Goal: Task Accomplishment & Management: Use online tool/utility

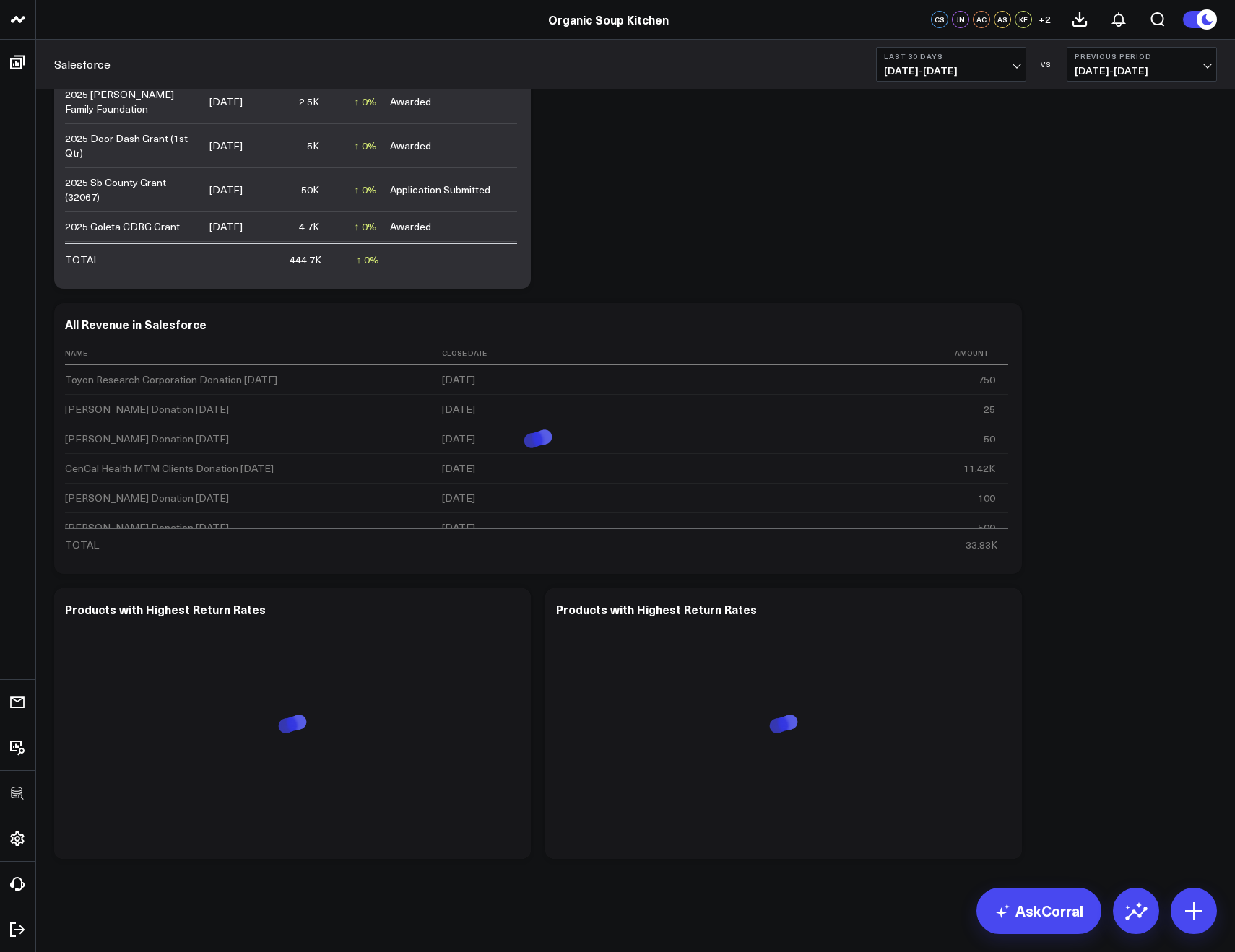
scroll to position [758, 0]
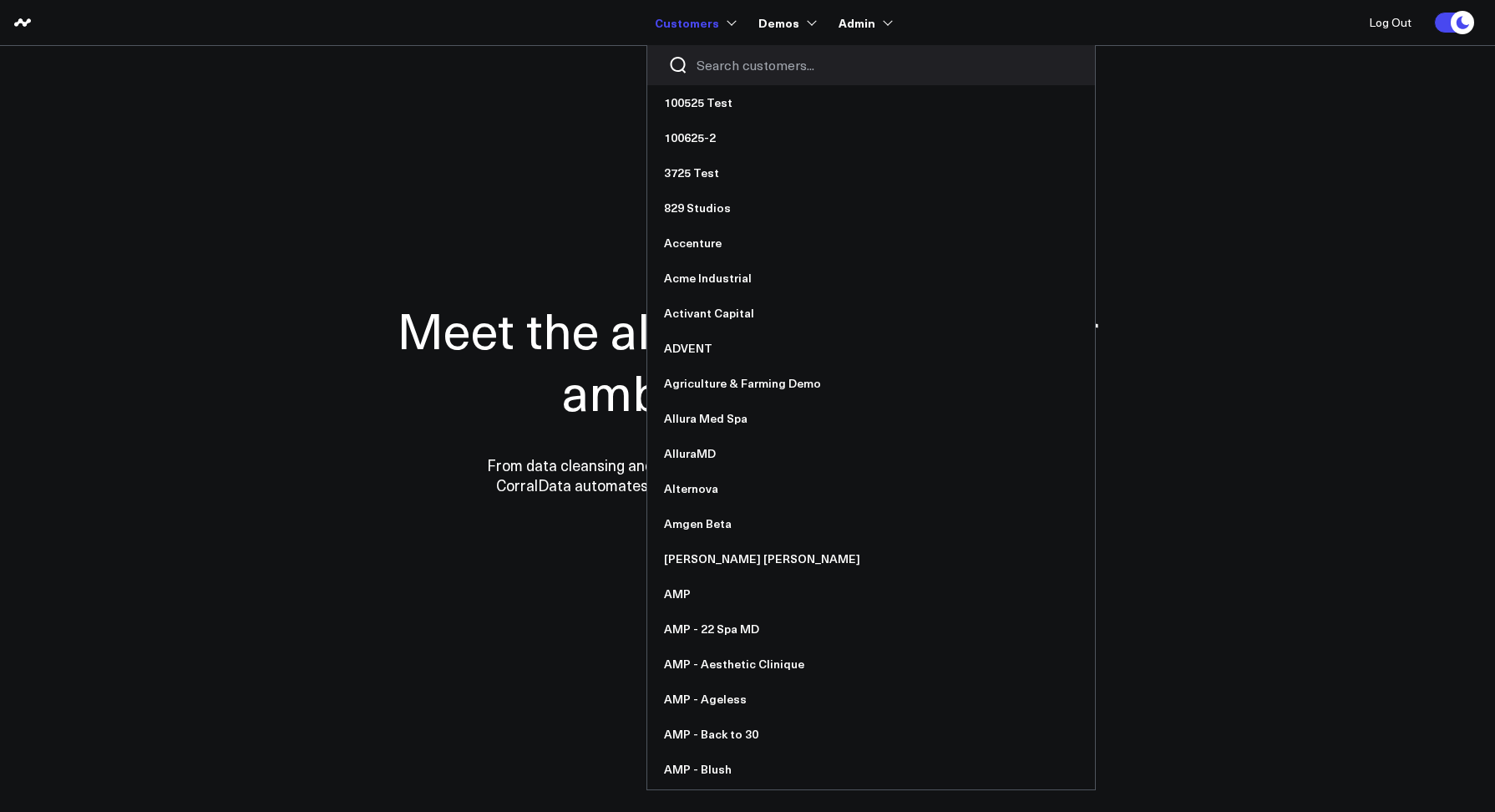
click at [714, 60] on input "Search customers input" at bounding box center [886, 65] width 378 height 18
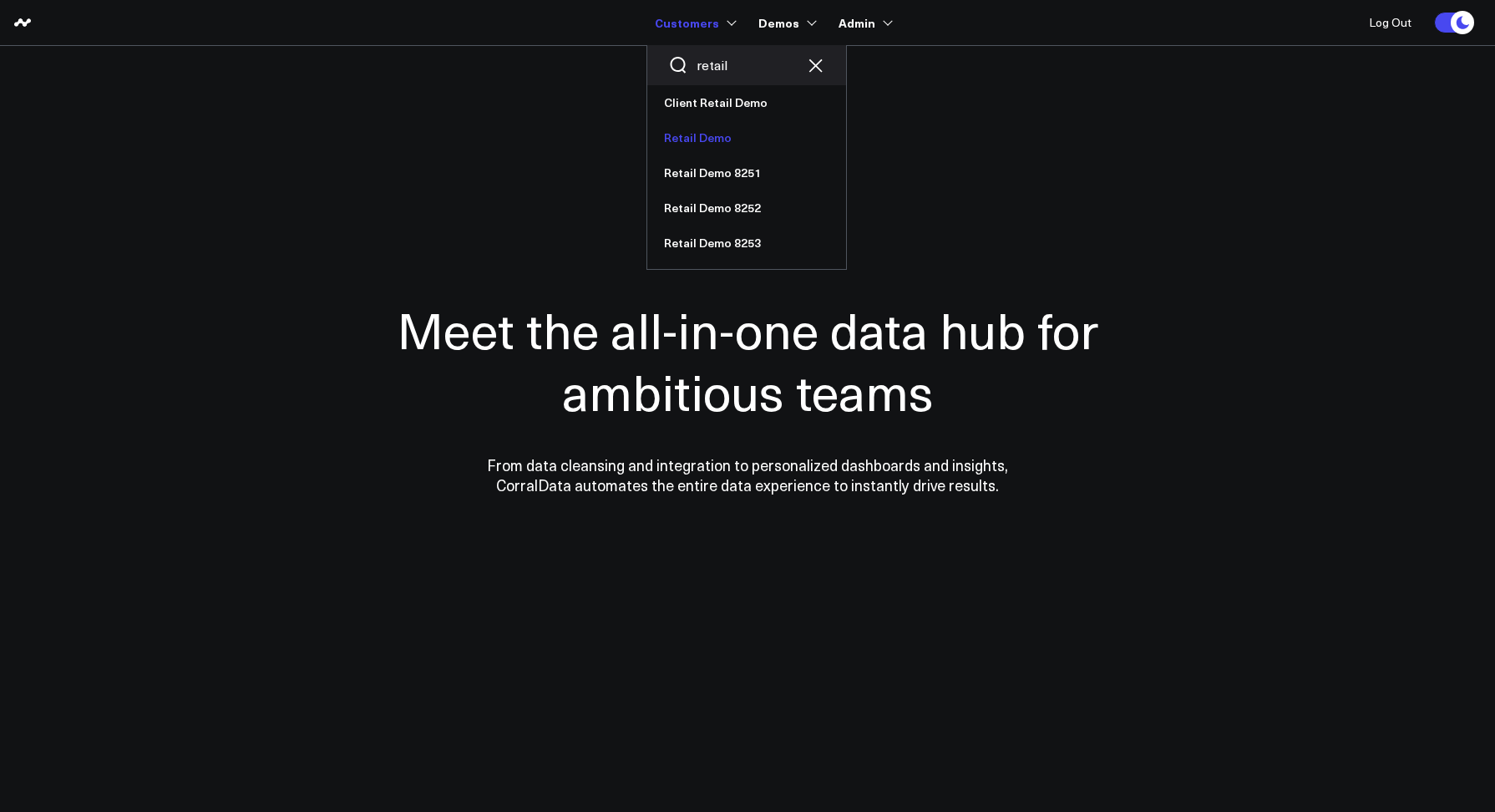
type input "retail"
click at [714, 129] on link "Retail Demo" at bounding box center [747, 138] width 199 height 35
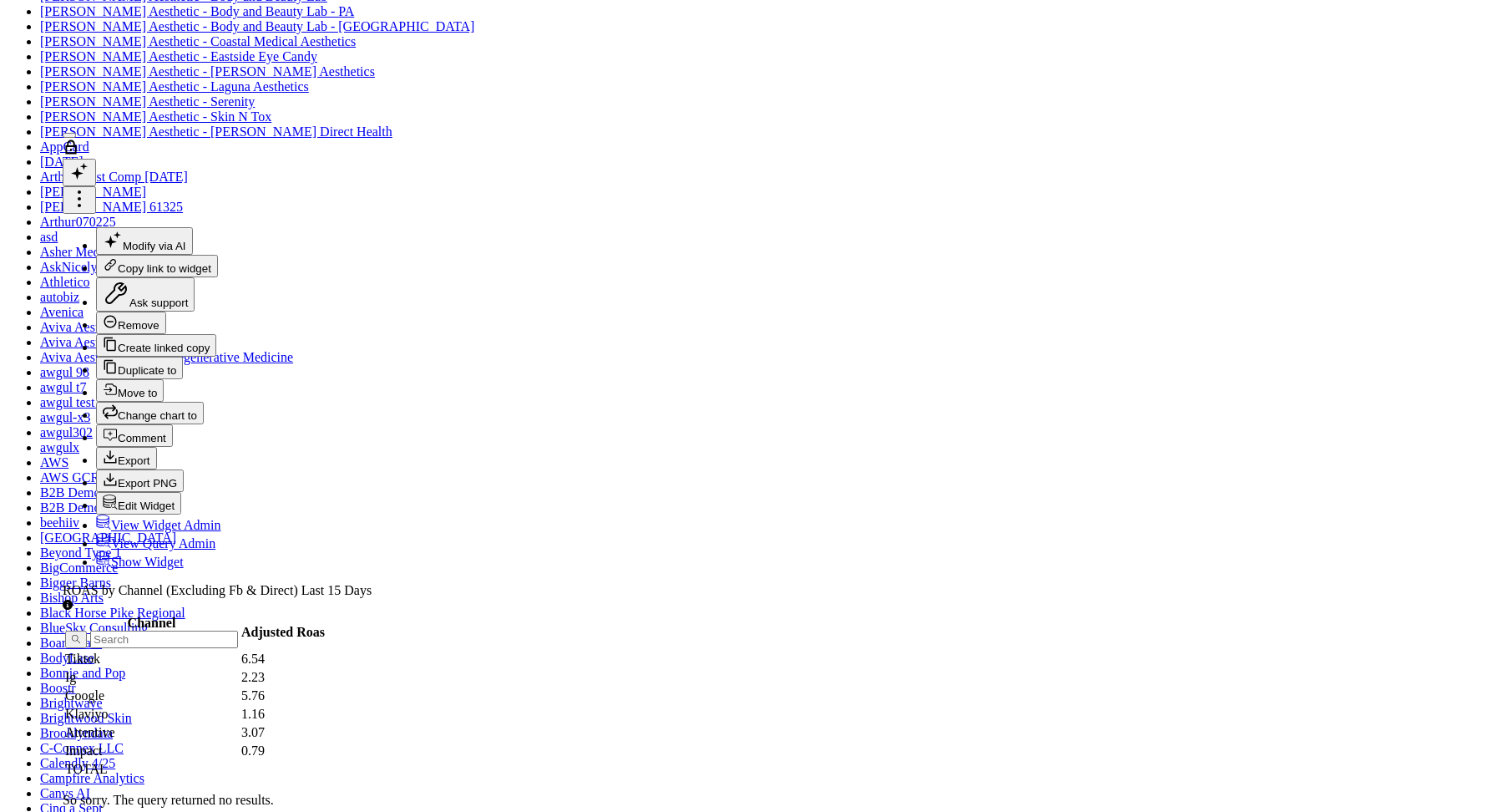
click at [326, 651] on tbody "Tiktok 6.54 Ig 2.23 Google 5.76 Klaviyo 1.16 Attentive 3.07 Impact 0.79" at bounding box center [195, 705] width 262 height 109
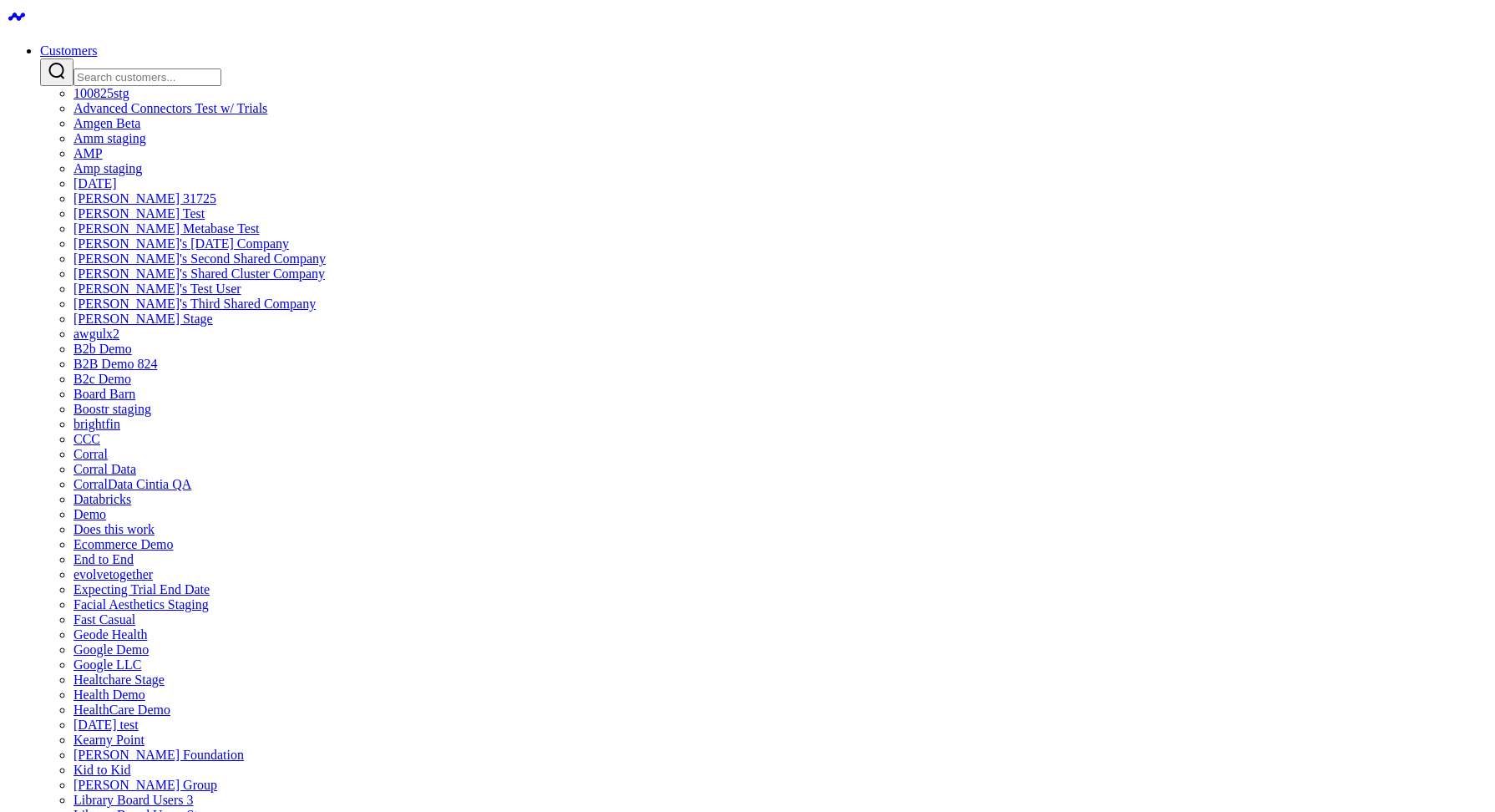
type input "re"
type input "ret"
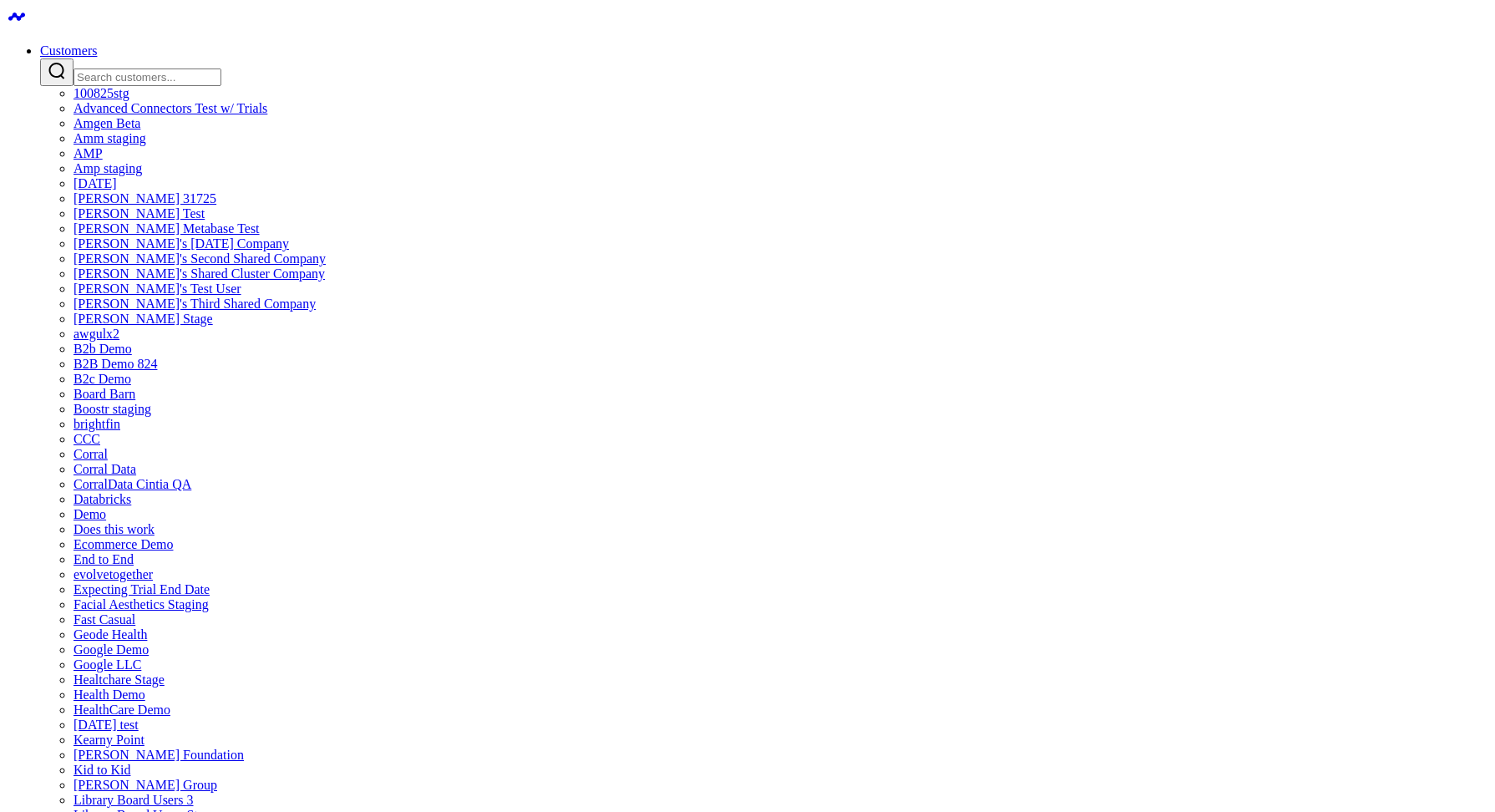
type input "r"
click at [221, 69] on input "Search customers input" at bounding box center [147, 77] width 148 height 18
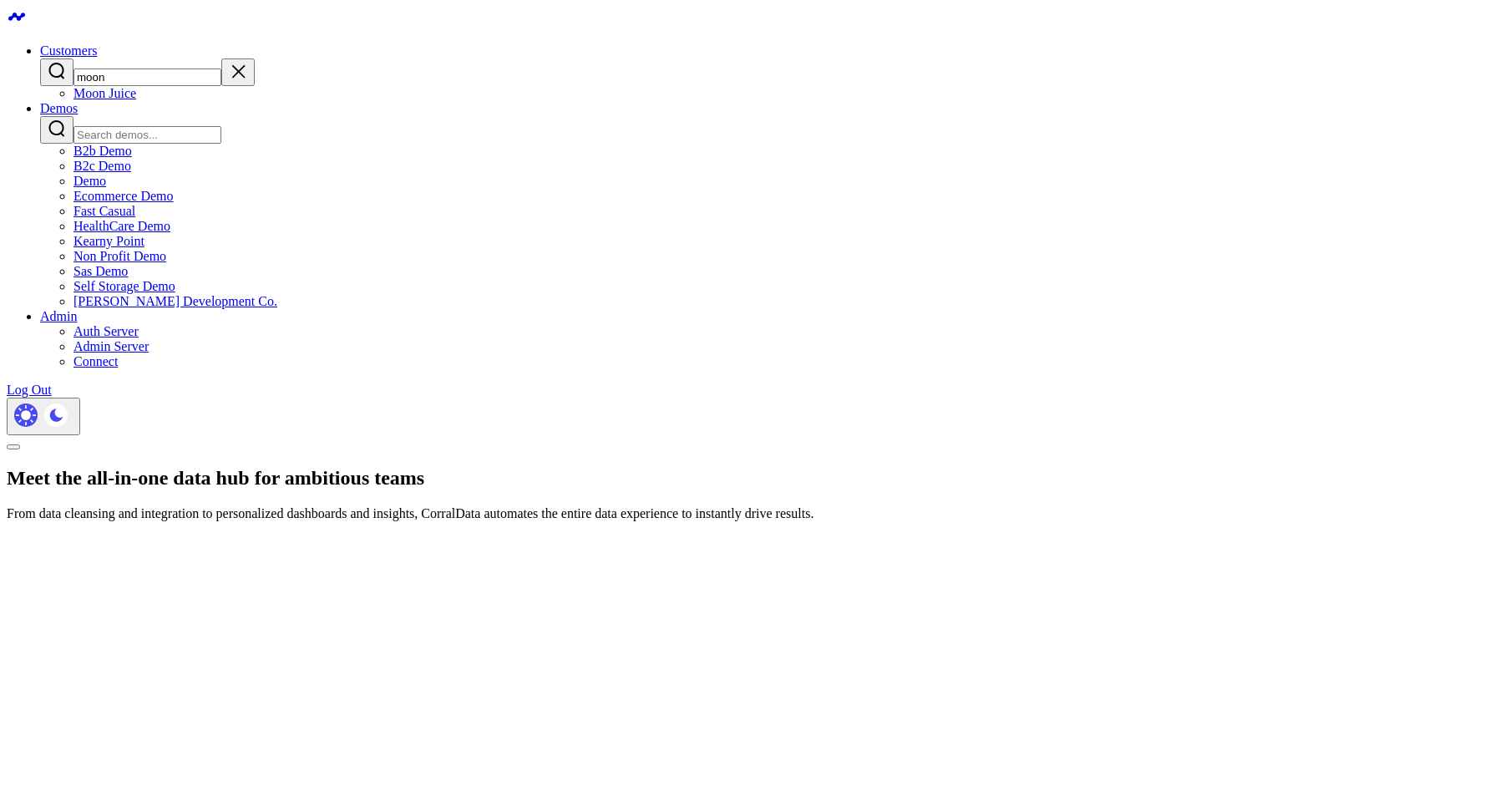
type input "moon"
click at [136, 97] on link "Moon Juice" at bounding box center [104, 93] width 63 height 14
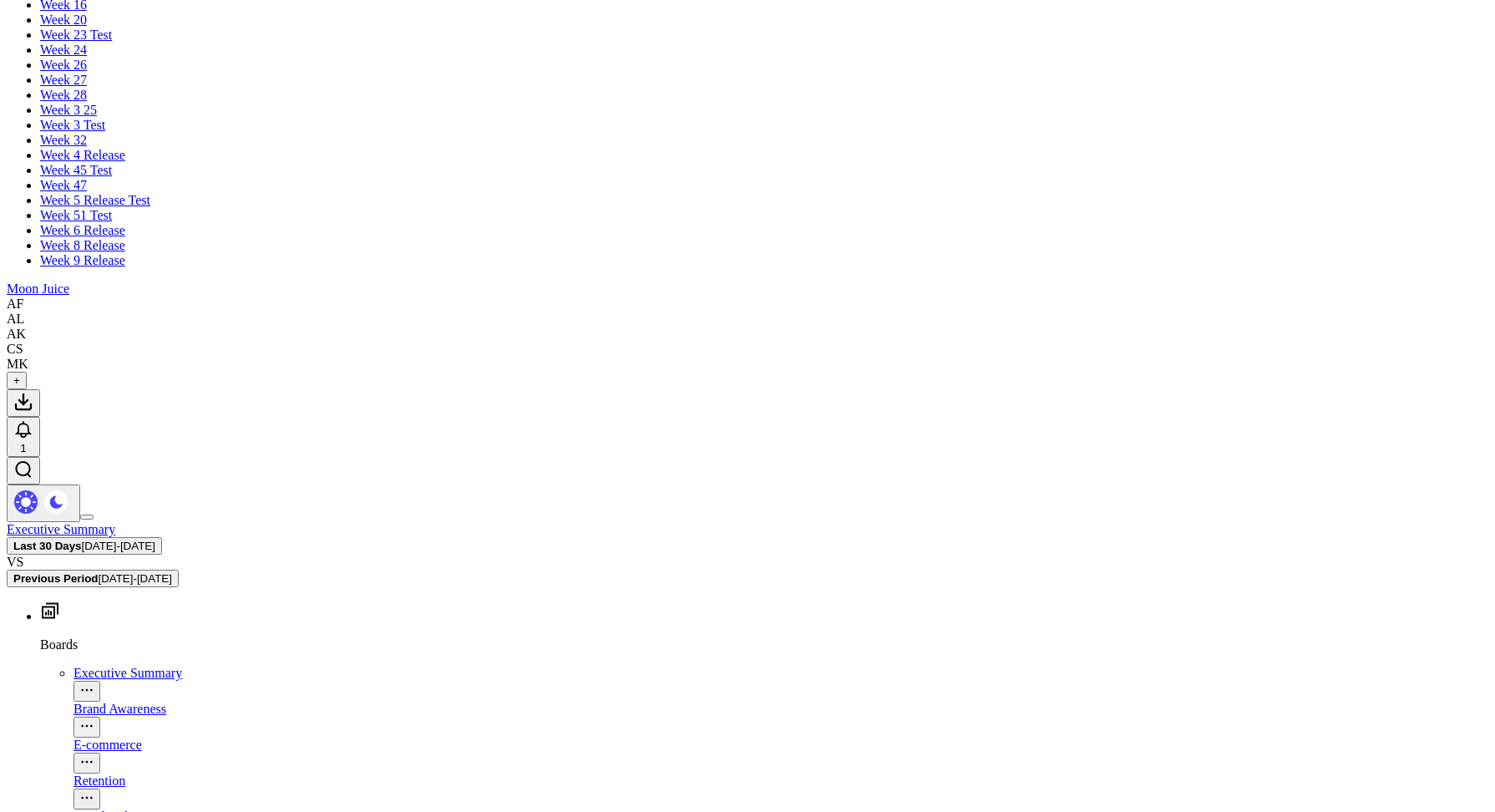
scroll to position [1712, 0]
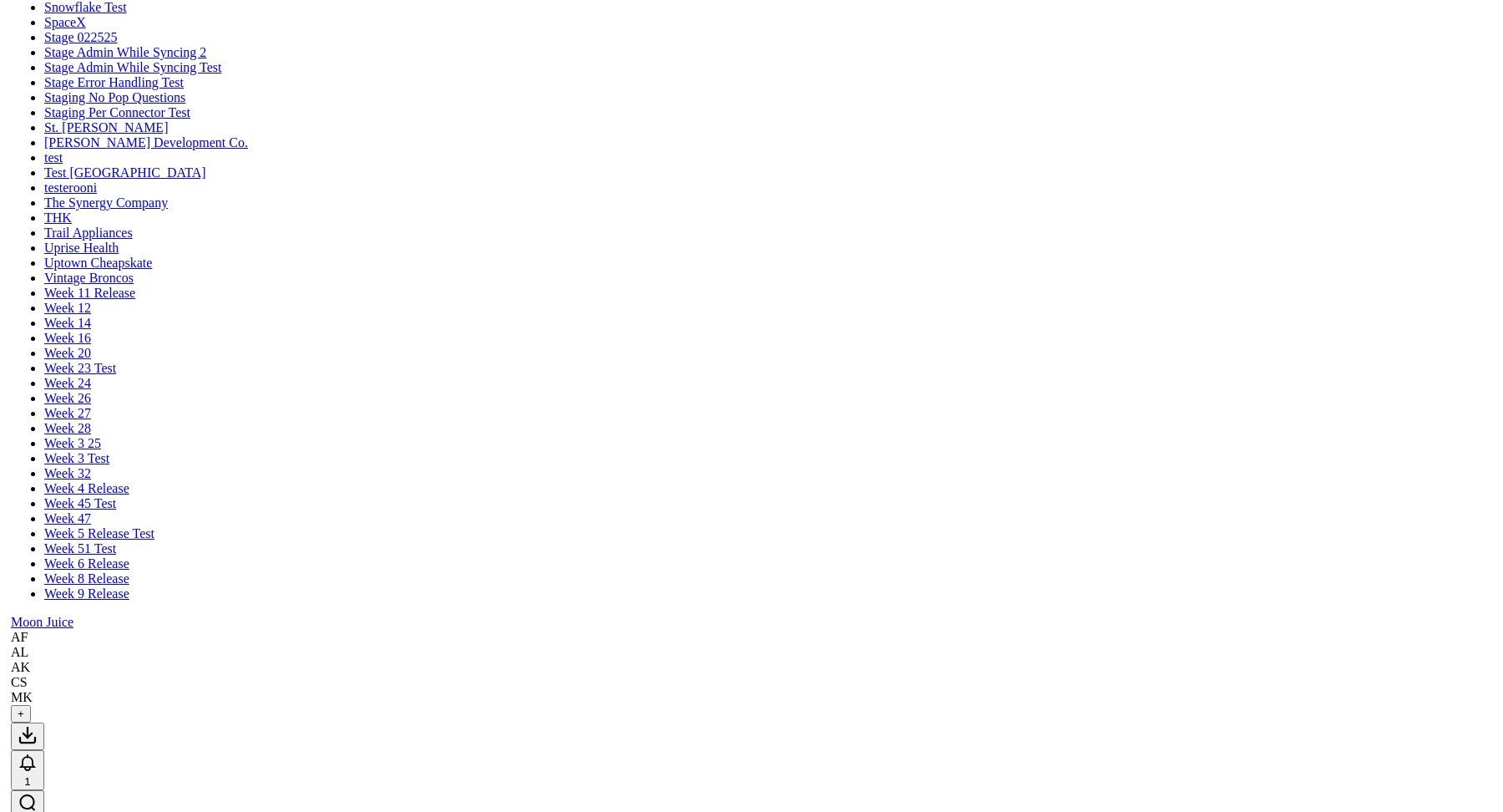
scroll to position [1366, 0]
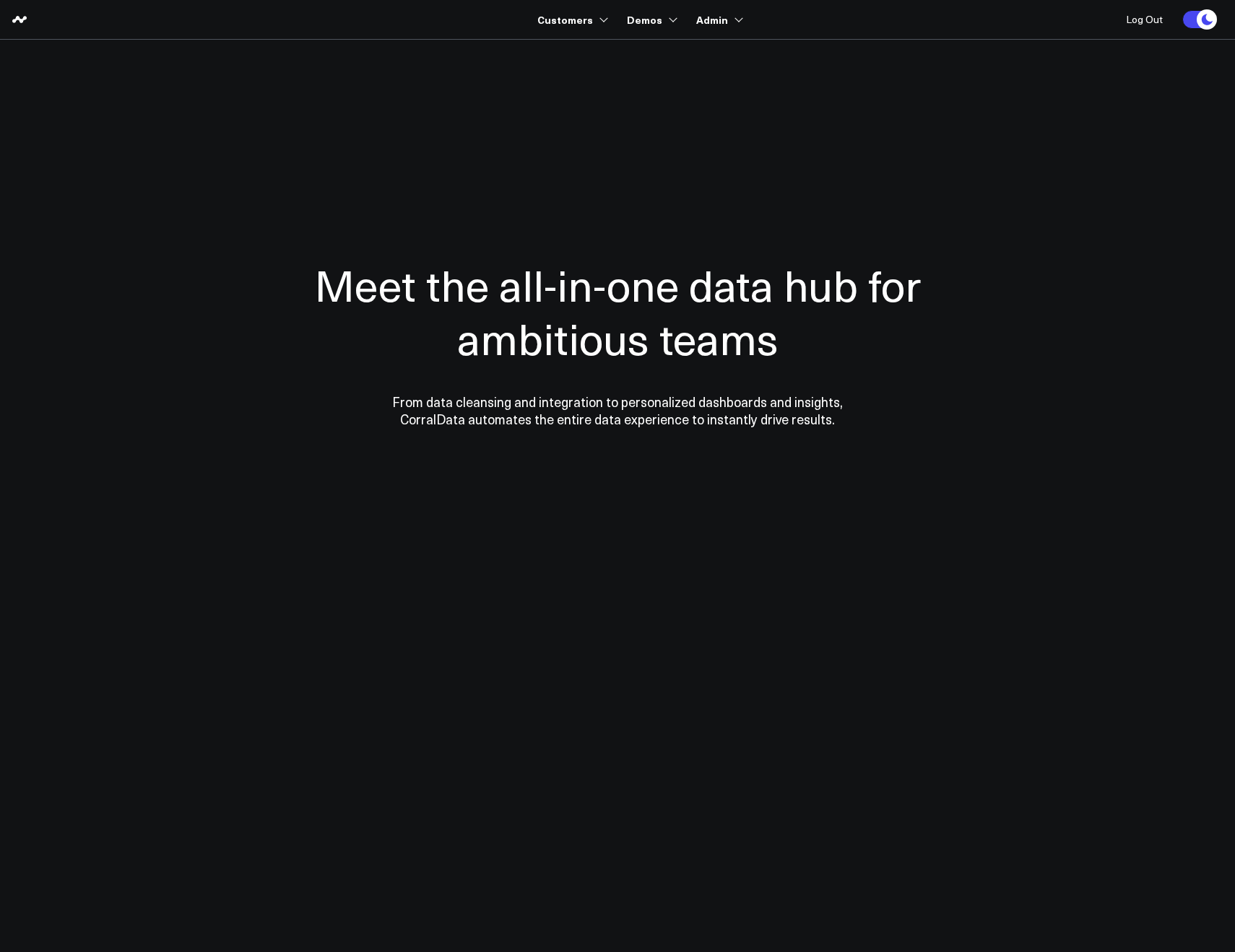
click at [554, 64] on section "Meet the all-in-one data hub for ambitious teams From data cleansing and integr…" at bounding box center [617, 293] width 1040 height 506
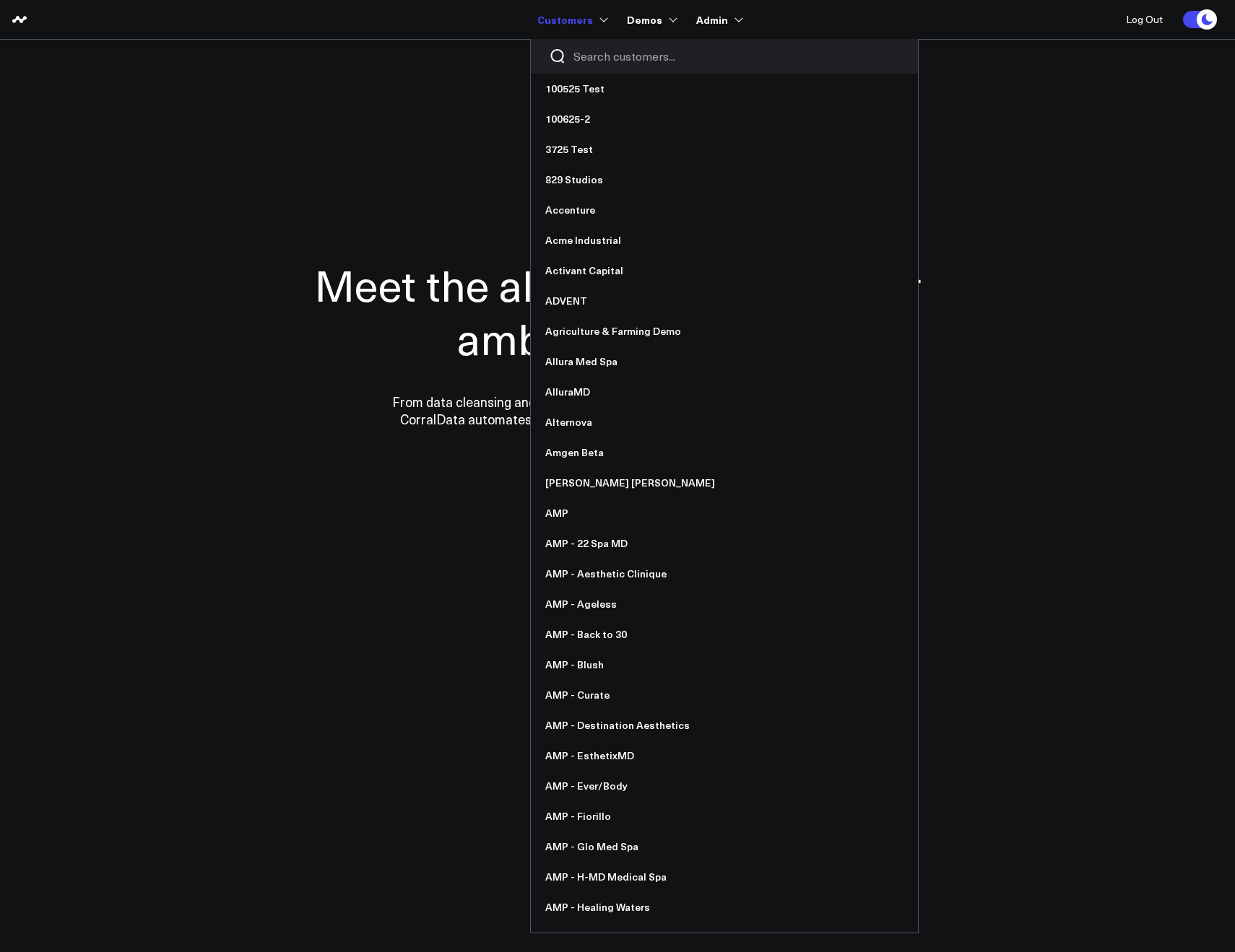
click at [597, 55] on input "Search customers input" at bounding box center [737, 56] width 327 height 16
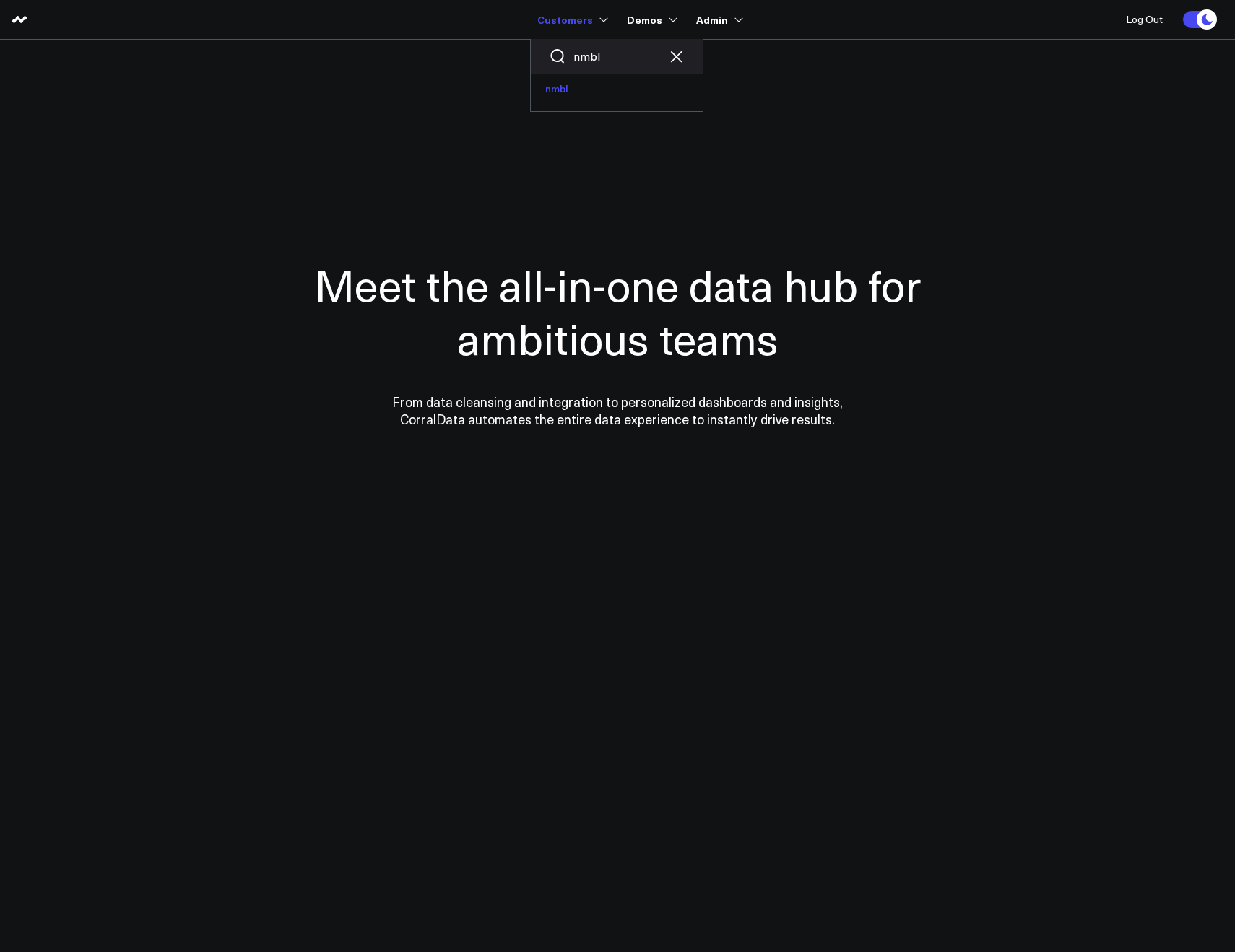
type input "nmbl"
click at [574, 95] on link "nmbl" at bounding box center [617, 89] width 172 height 30
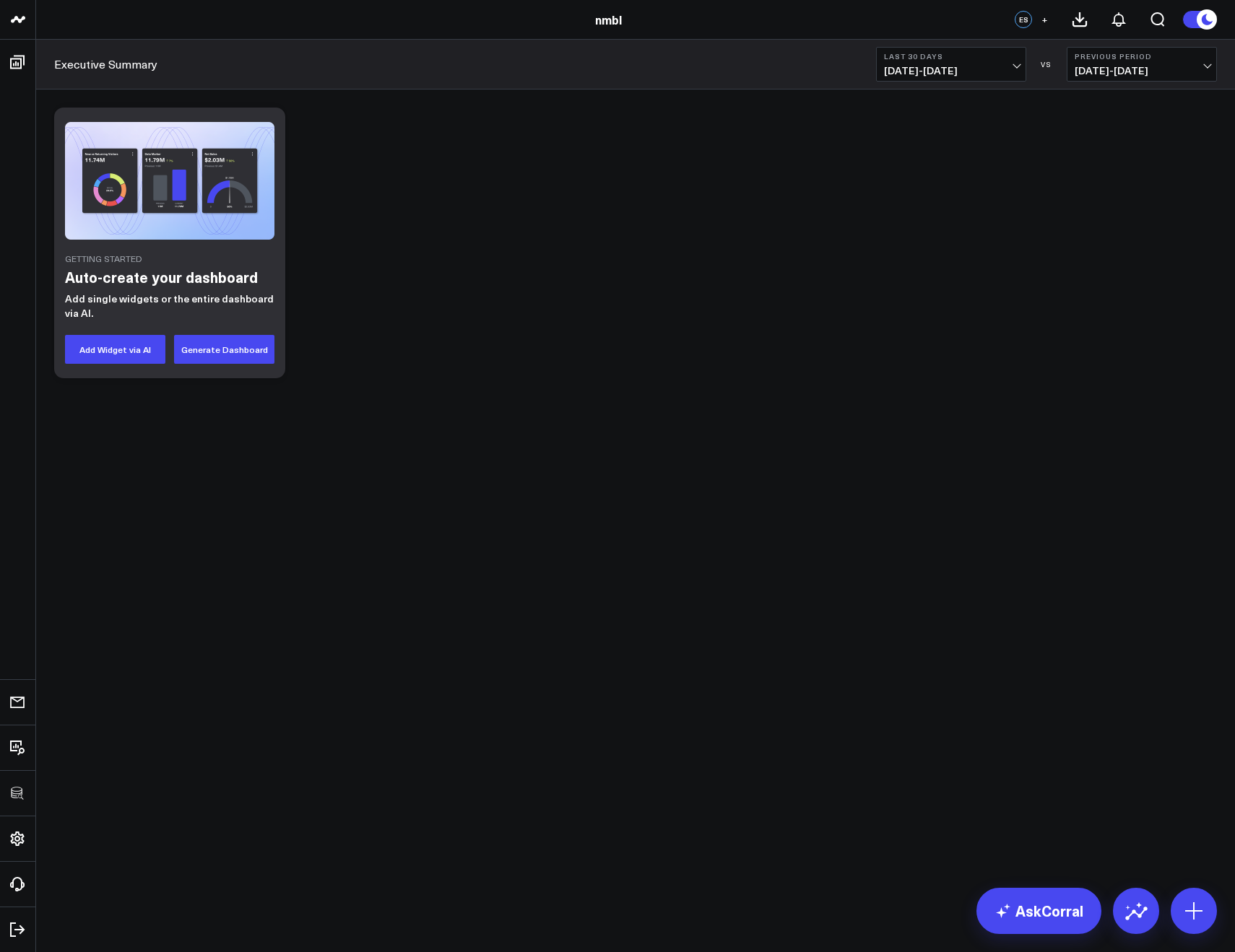
click at [1034, 880] on body "100525 Test 100625-2 3725 Test 829 Studios Accenture Acme Industrial Activant C…" at bounding box center [617, 476] width 1235 height 952
click at [1030, 896] on link "AskCorral" at bounding box center [1038, 911] width 125 height 46
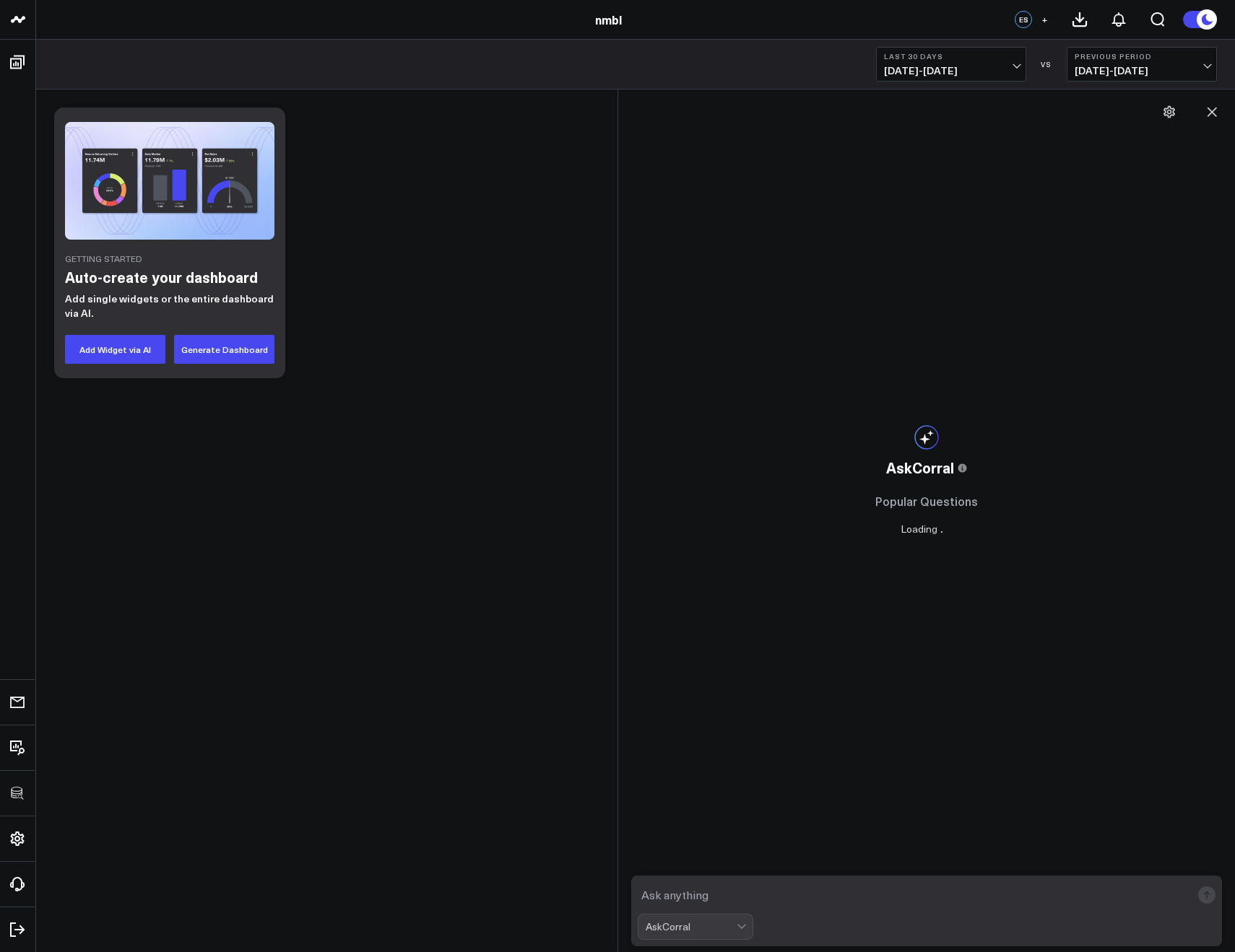
click at [653, 906] on textarea at bounding box center [915, 895] width 554 height 26
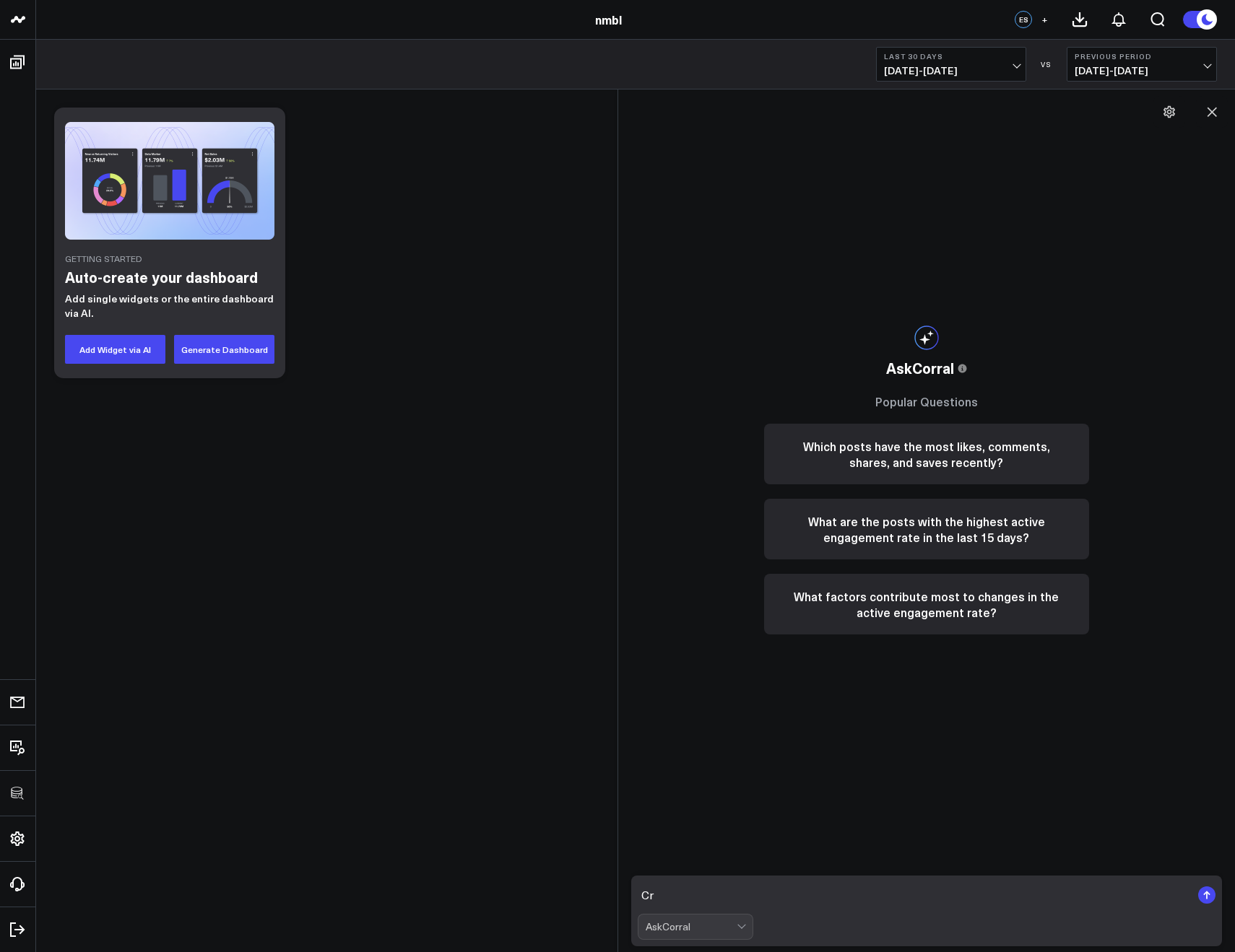
type textarea "C"
type textarea "Create a table of a select * from the google sheet data"
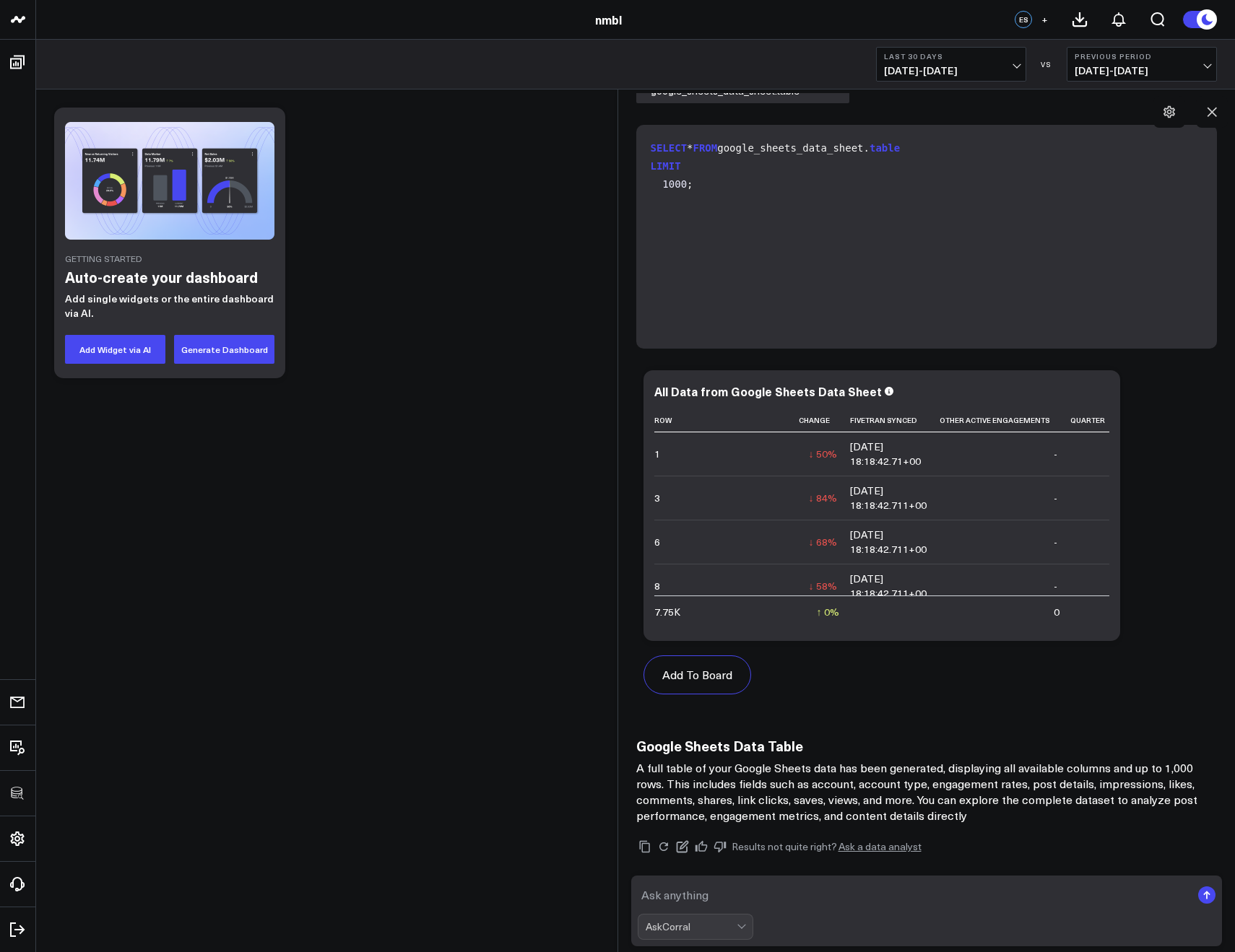
scroll to position [142, 0]
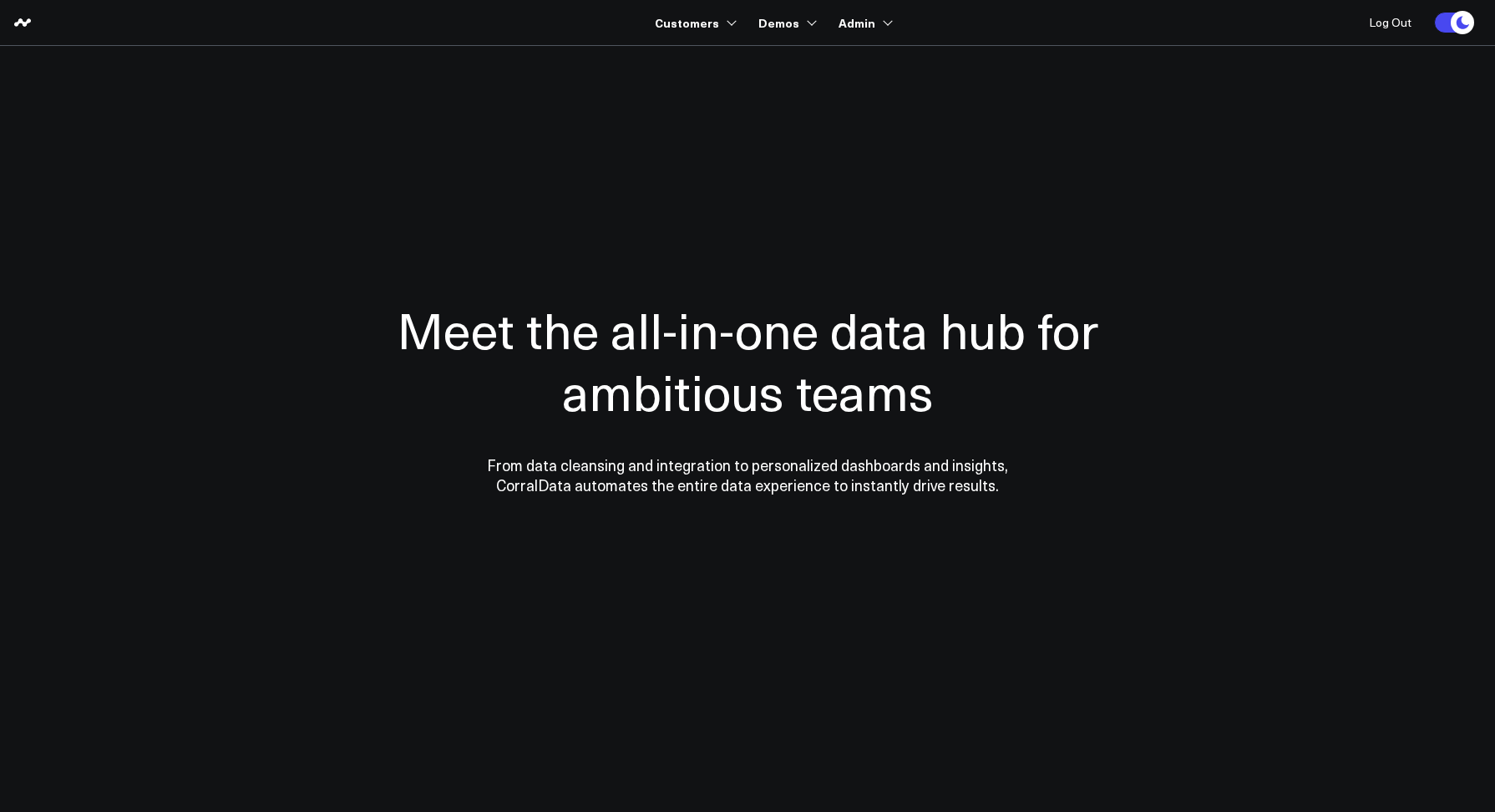
drag, startPoint x: 174, startPoint y: 329, endPoint x: 199, endPoint y: 299, distance: 39.1
click at [174, 329] on div at bounding box center [747, 397] width 1203 height 568
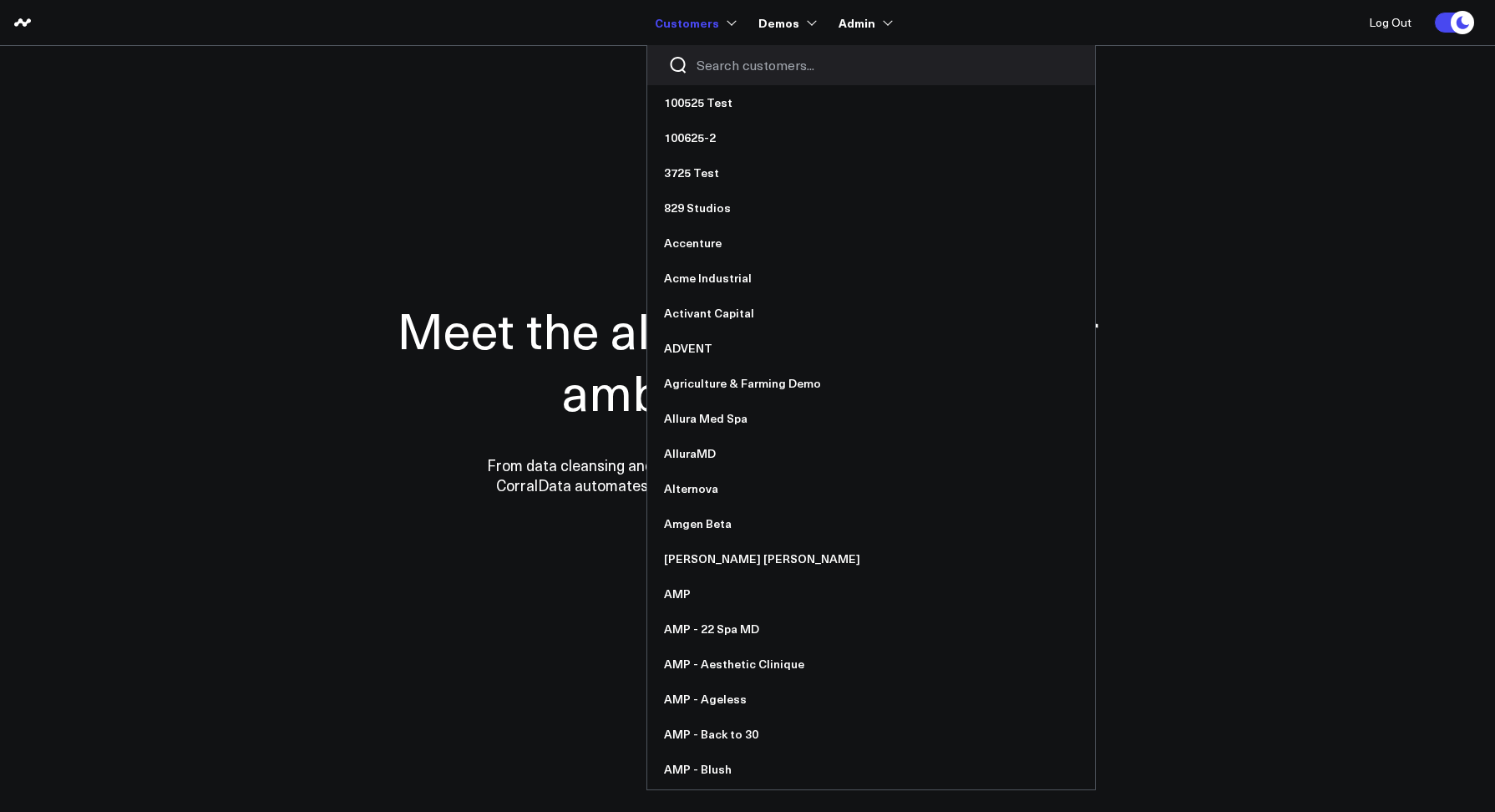
click at [667, 28] on link "Customers" at bounding box center [694, 23] width 79 height 30
click at [720, 64] on input "Search customers input" at bounding box center [886, 65] width 378 height 18
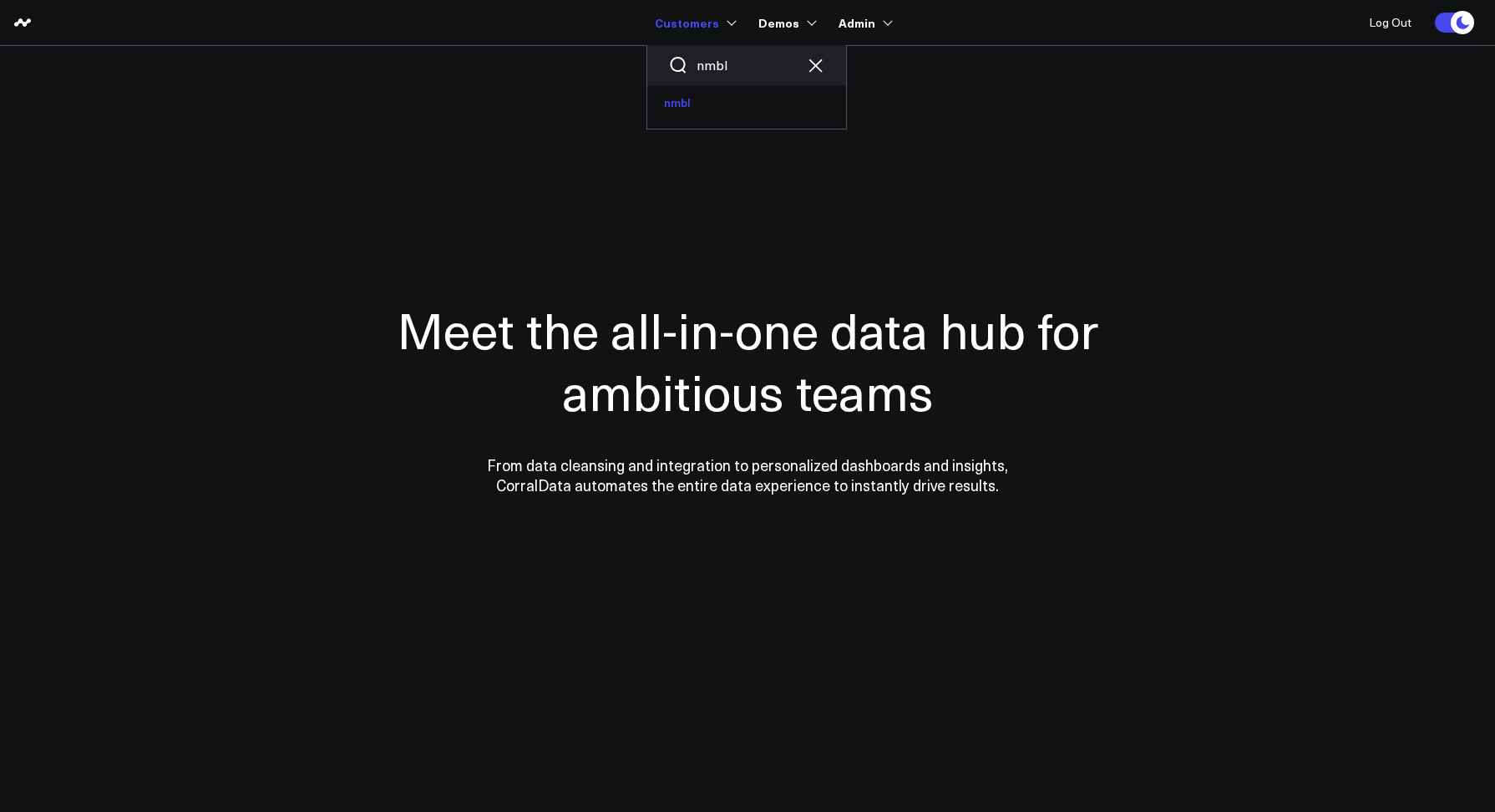
type input "nmbl"
click at [695, 102] on link "nmbl" at bounding box center [747, 103] width 199 height 35
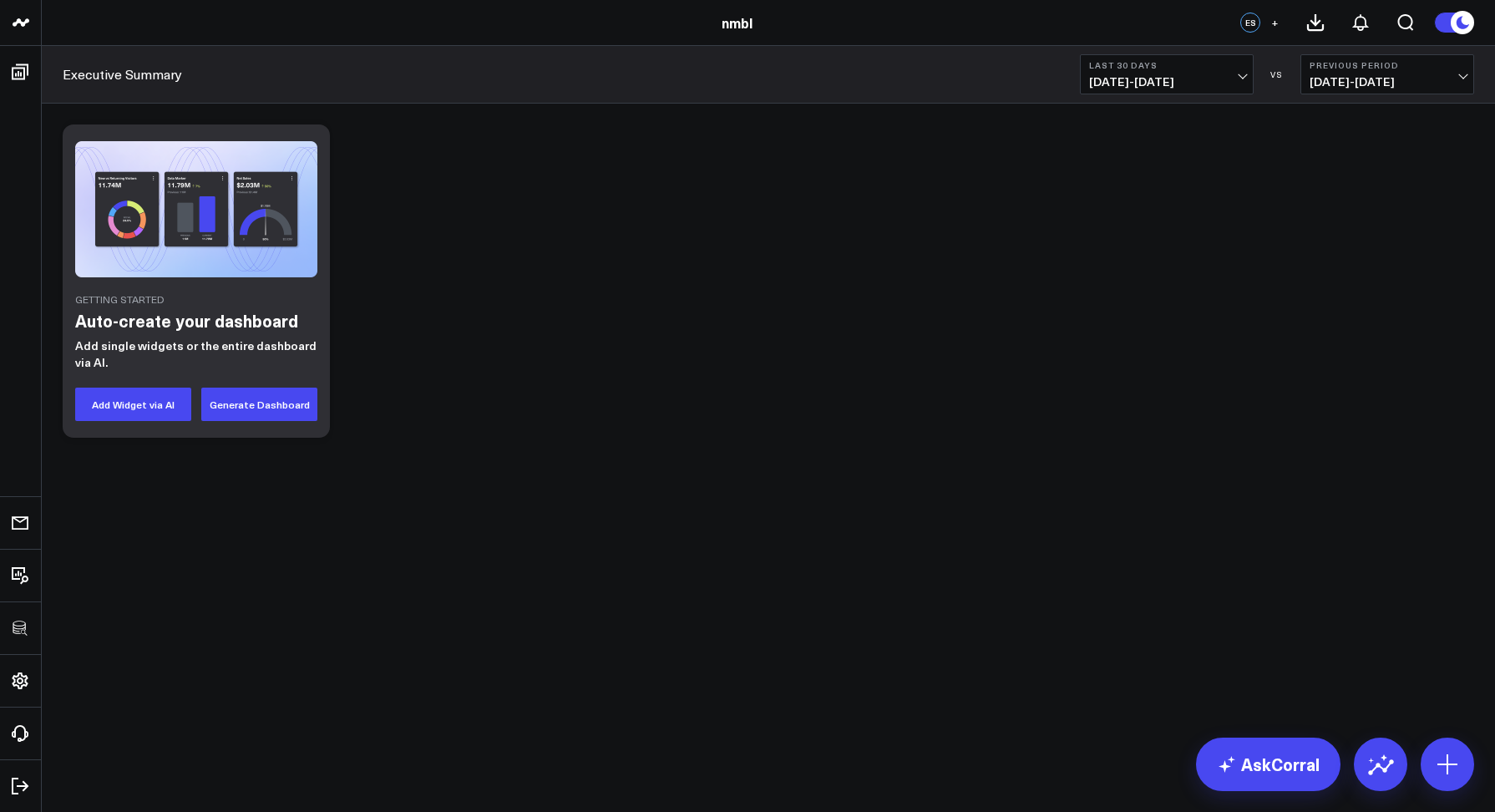
click at [599, 129] on div "Getting Started Auto-create your dashboard Add single widgets or the entire das…" at bounding box center [768, 281] width 1428 height 330
click at [1433, 769] on button at bounding box center [1447, 764] width 53 height 53
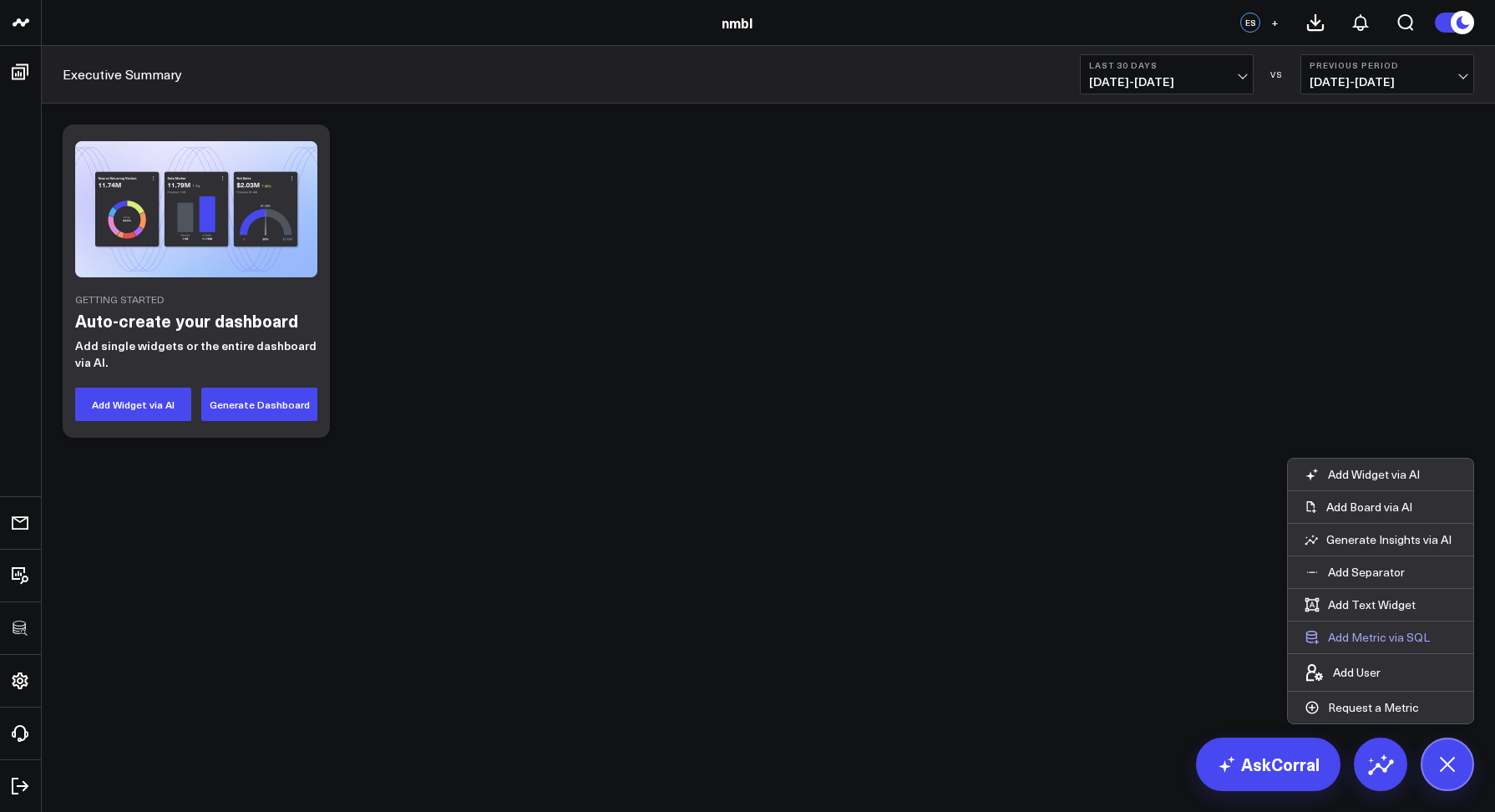
click at [1375, 633] on button "Add Metric via SQL" at bounding box center [1367, 637] width 159 height 32
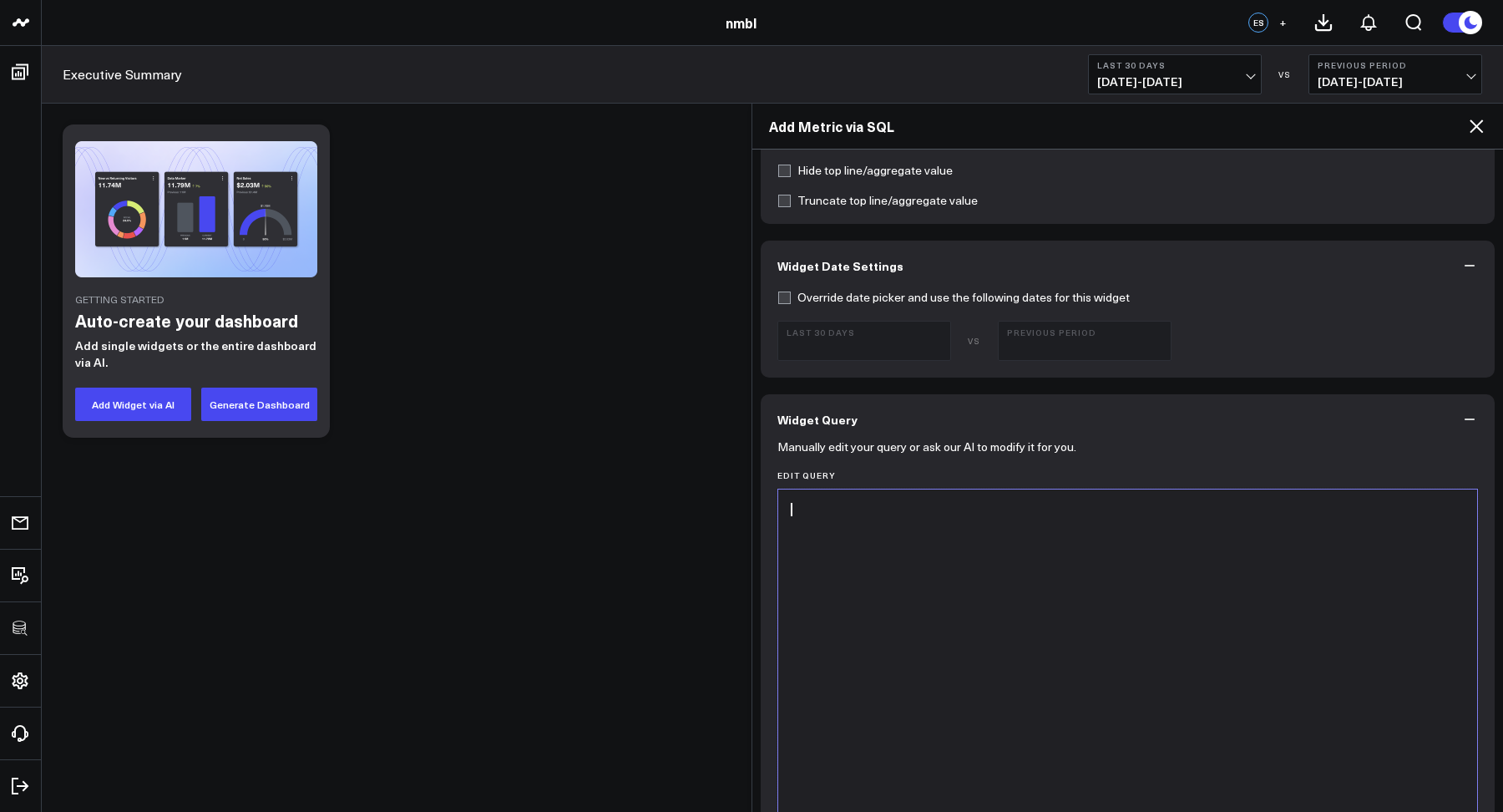
click at [890, 580] on div at bounding box center [1129, 698] width 683 height 399
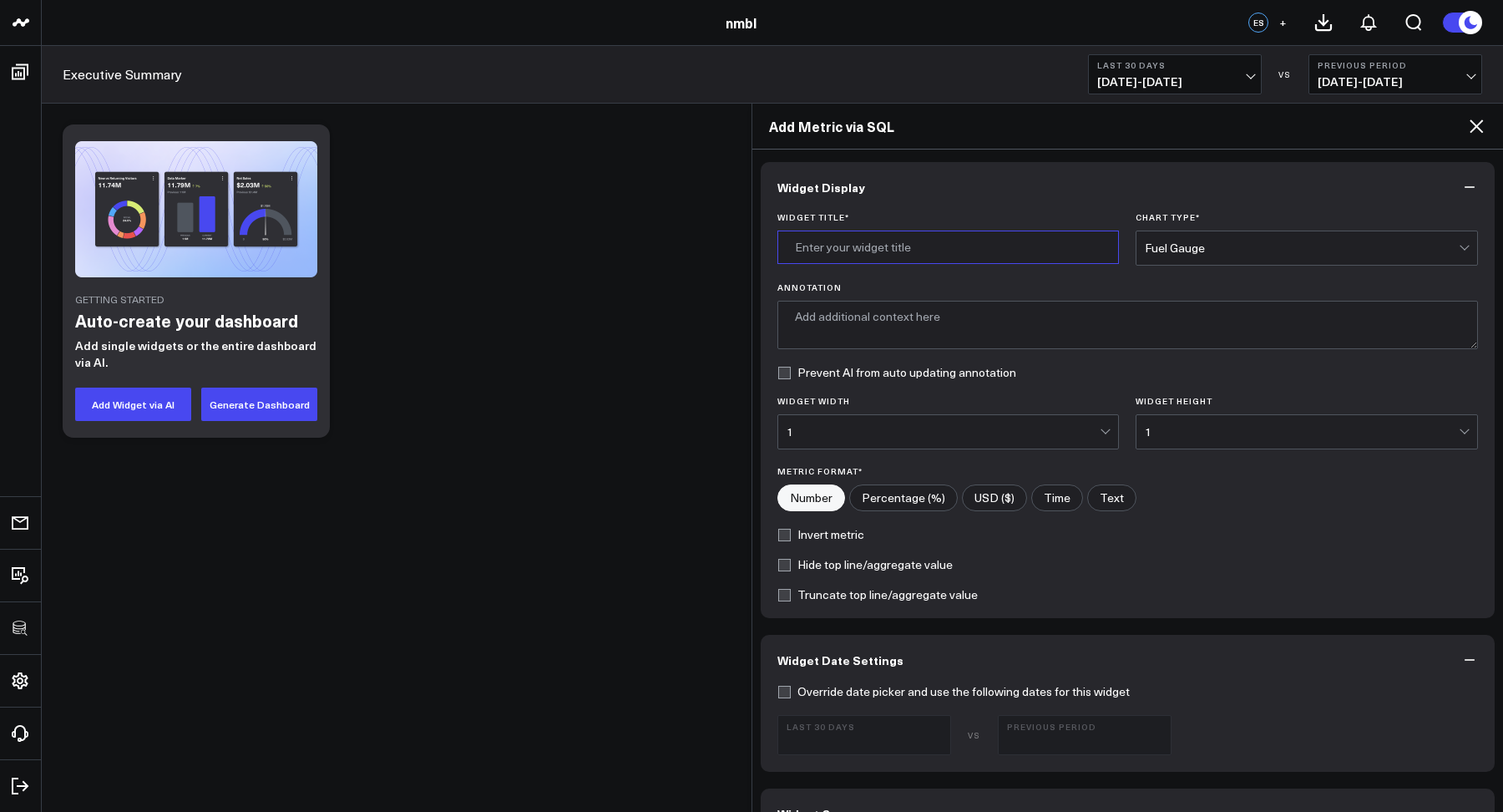
click at [896, 255] on input "Widget Title *" at bounding box center [949, 247] width 343 height 33
type input "Test"
click at [1149, 253] on div "Fuel Gauge" at bounding box center [1302, 248] width 314 height 13
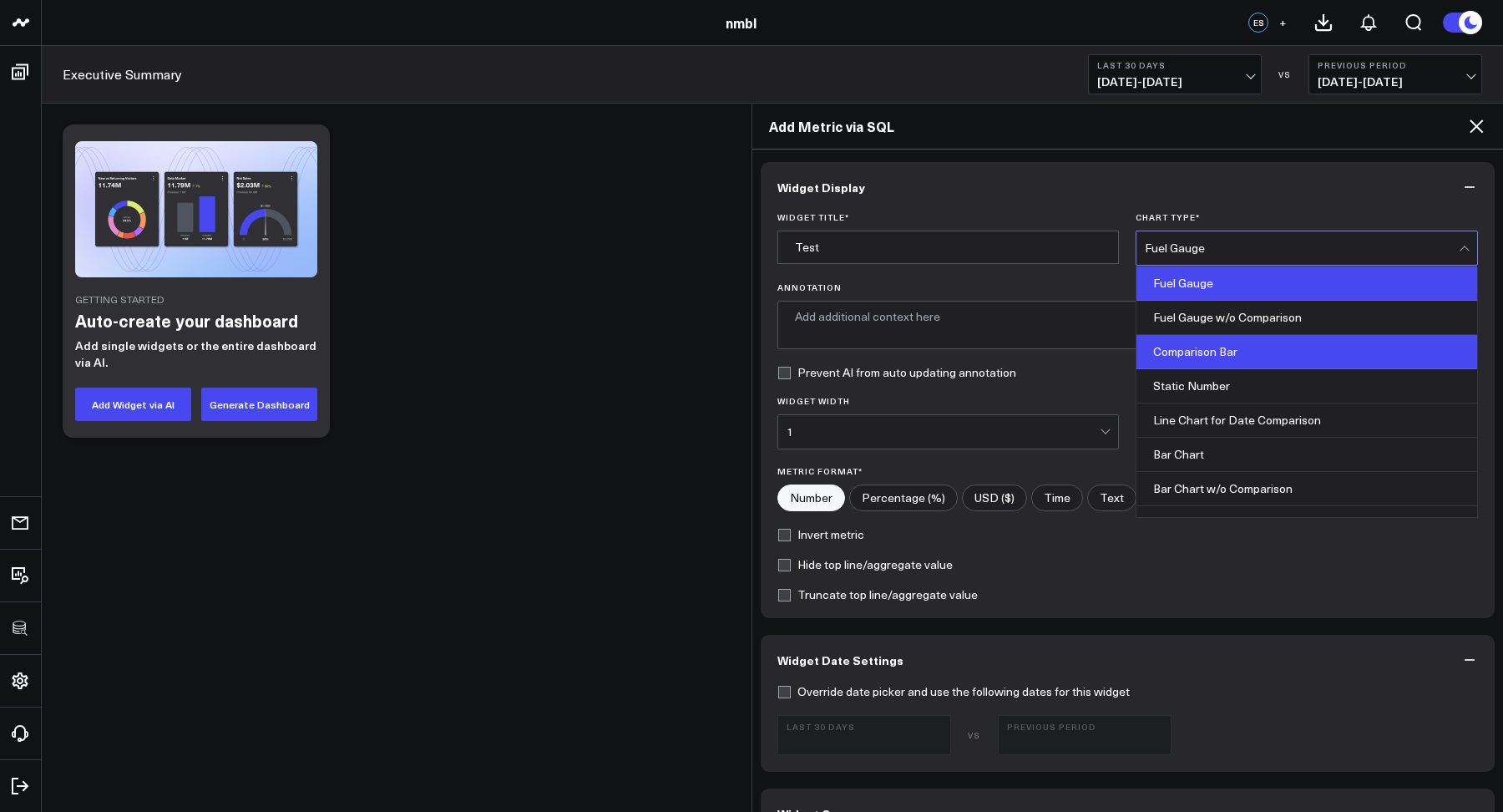
click at [1171, 361] on div "Comparison Bar" at bounding box center [1307, 352] width 341 height 34
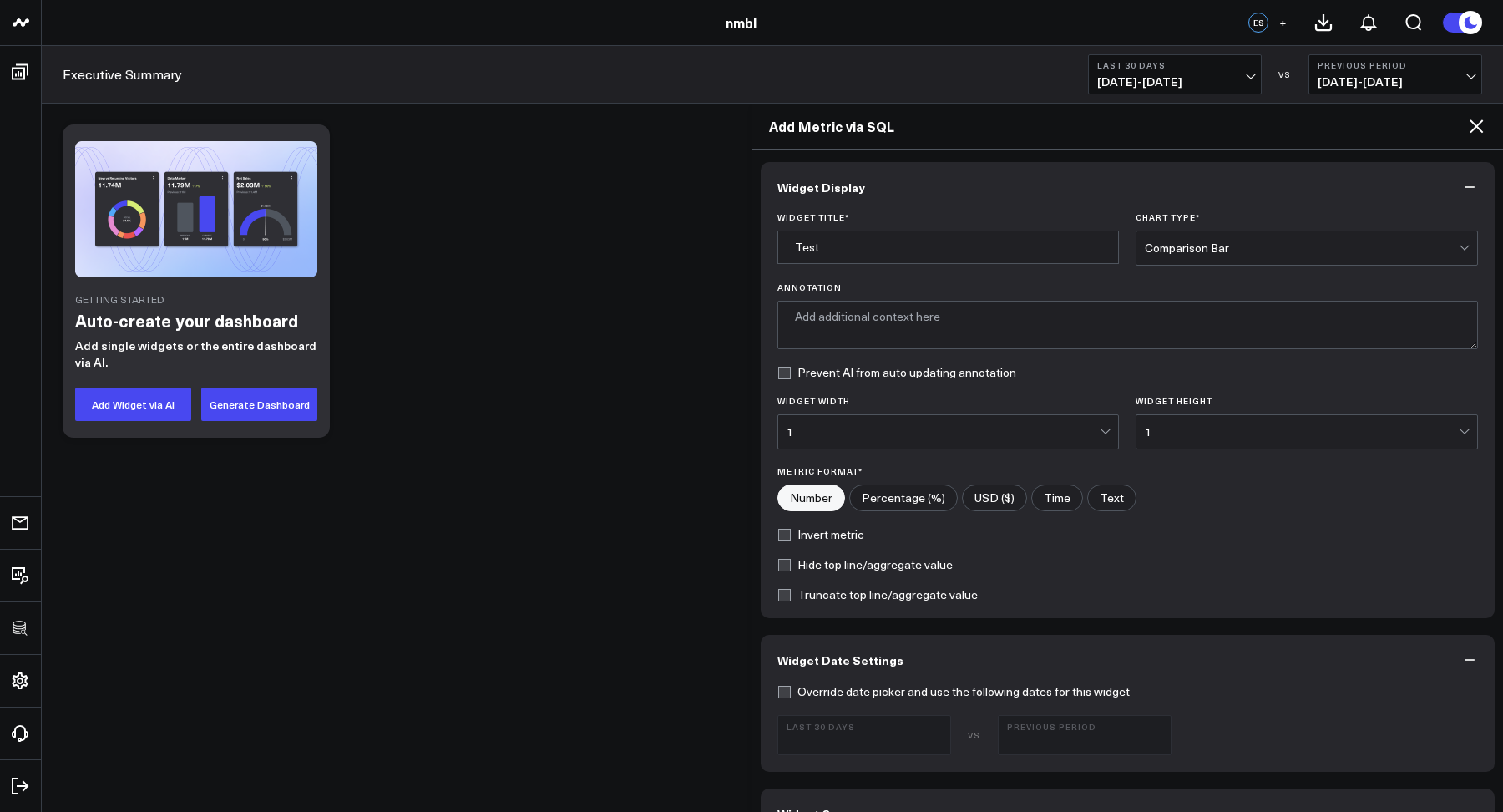
click at [1016, 200] on button "Widget Display" at bounding box center [1129, 187] width 735 height 50
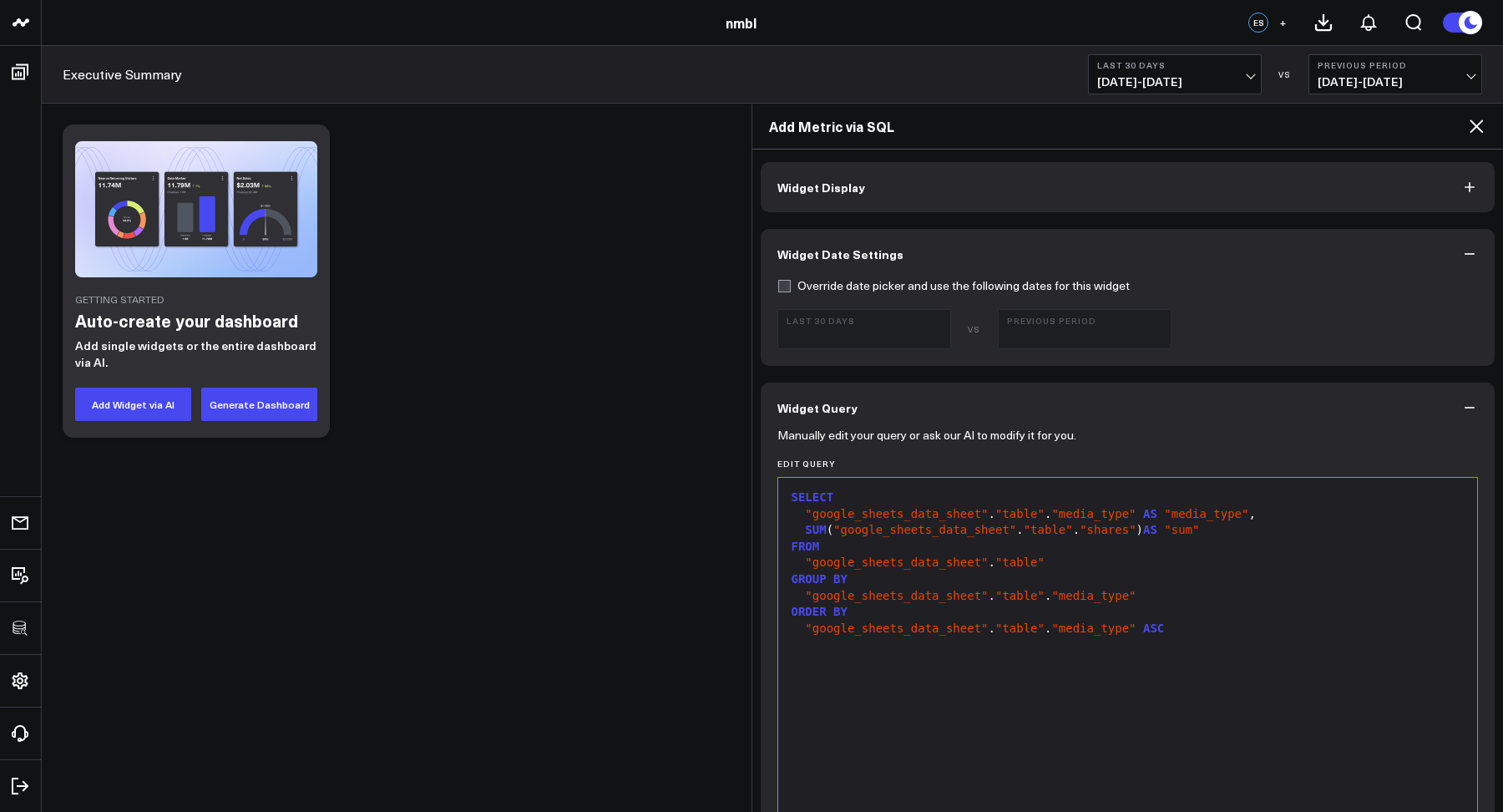
click at [851, 180] on span "Widget Display" at bounding box center [821, 187] width 88 height 13
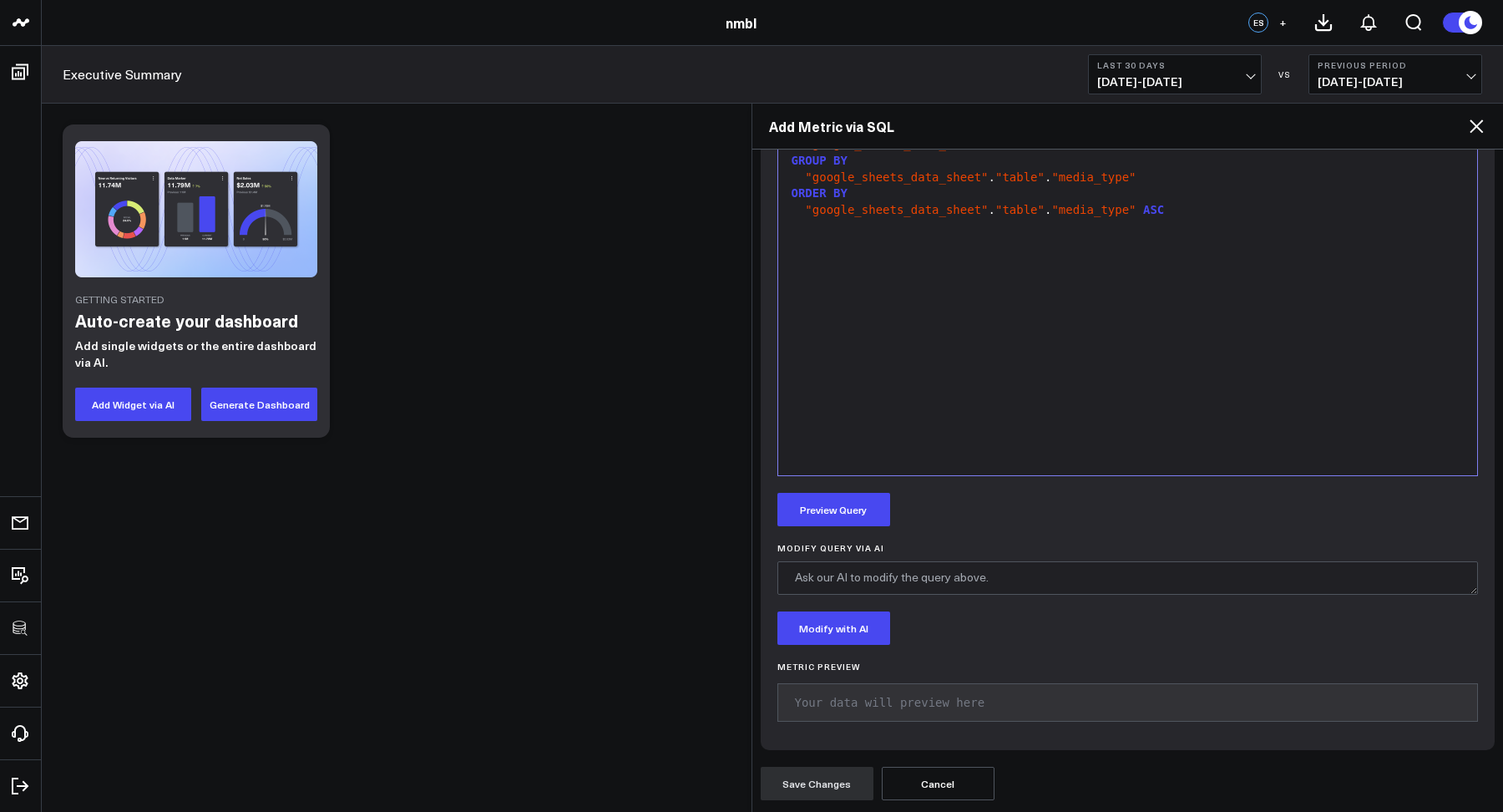
scroll to position [825, 0]
click at [853, 500] on button "Preview Query" at bounding box center [834, 509] width 113 height 33
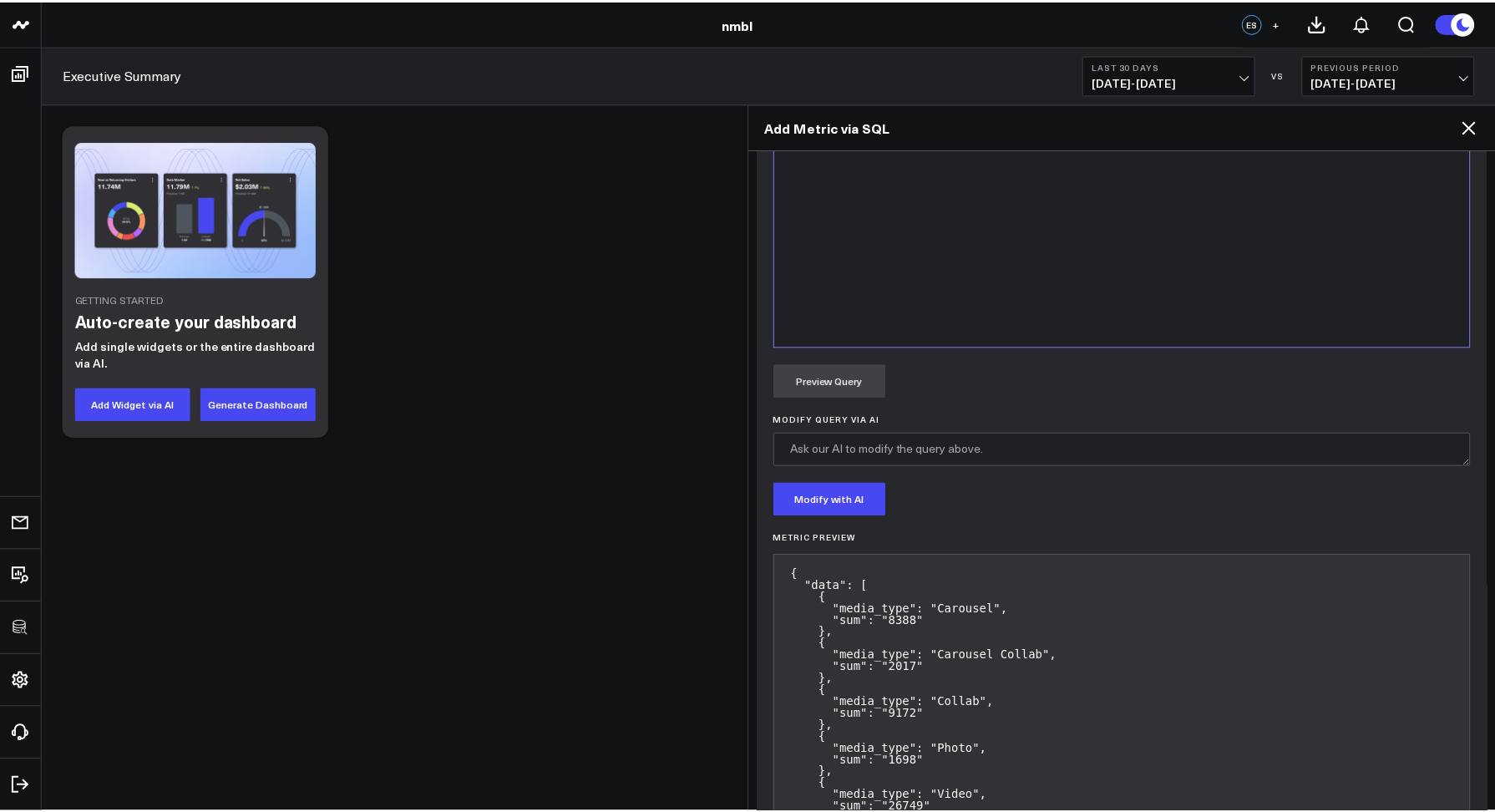
scroll to position [1234, 0]
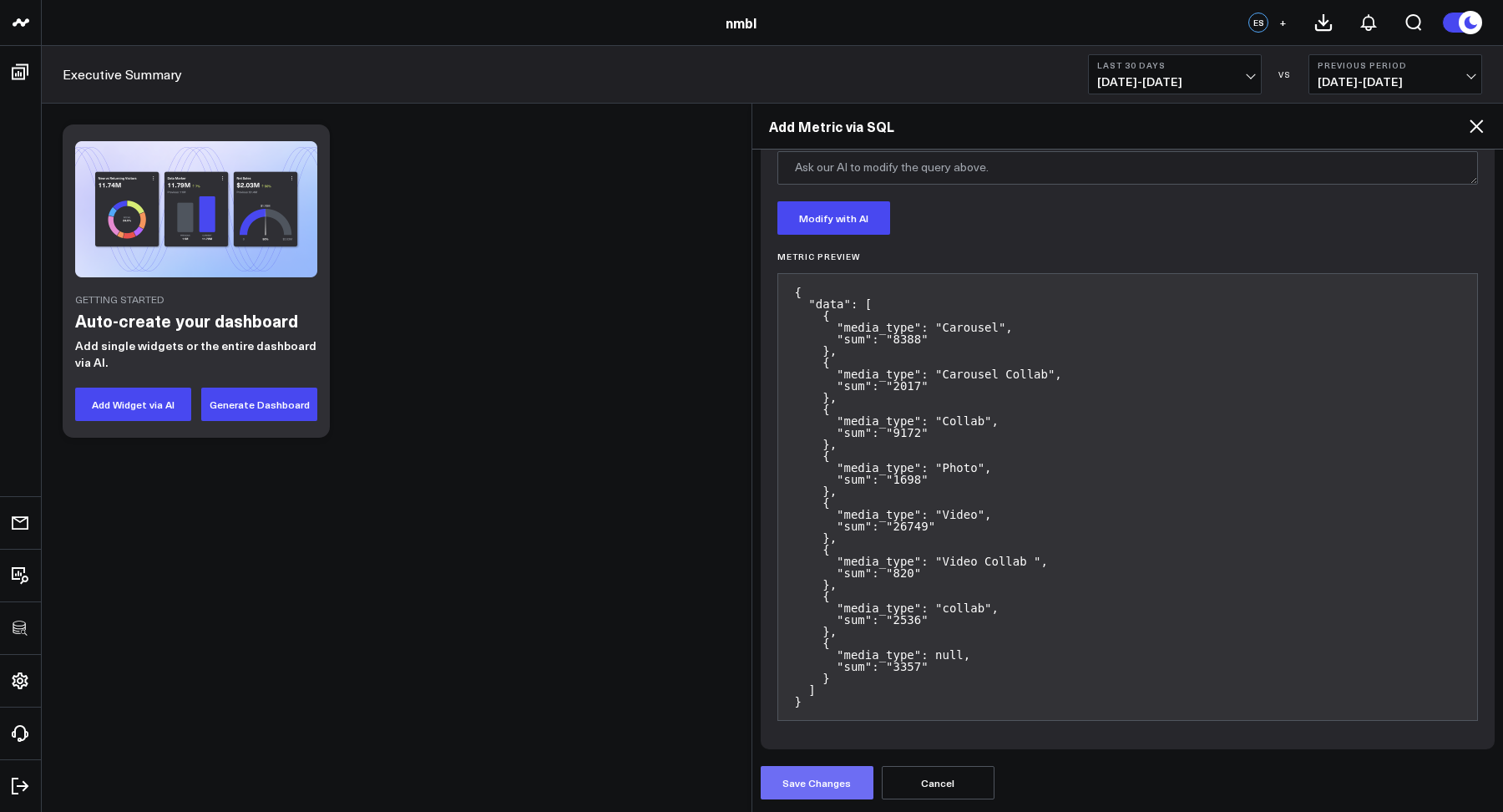
click at [825, 781] on button "Save Changes" at bounding box center [817, 783] width 113 height 33
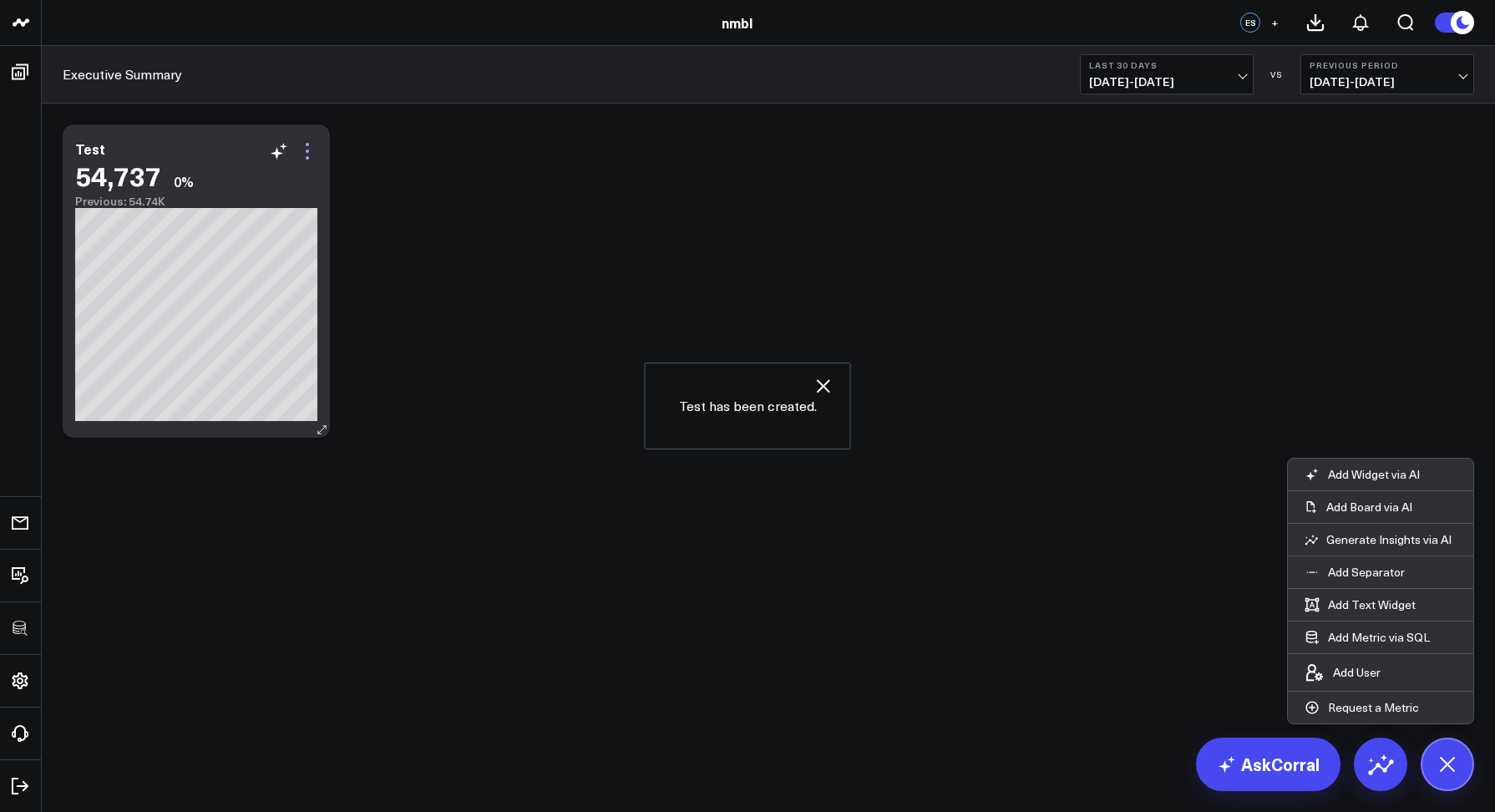
click at [305, 157] on icon at bounding box center [308, 151] width 20 height 20
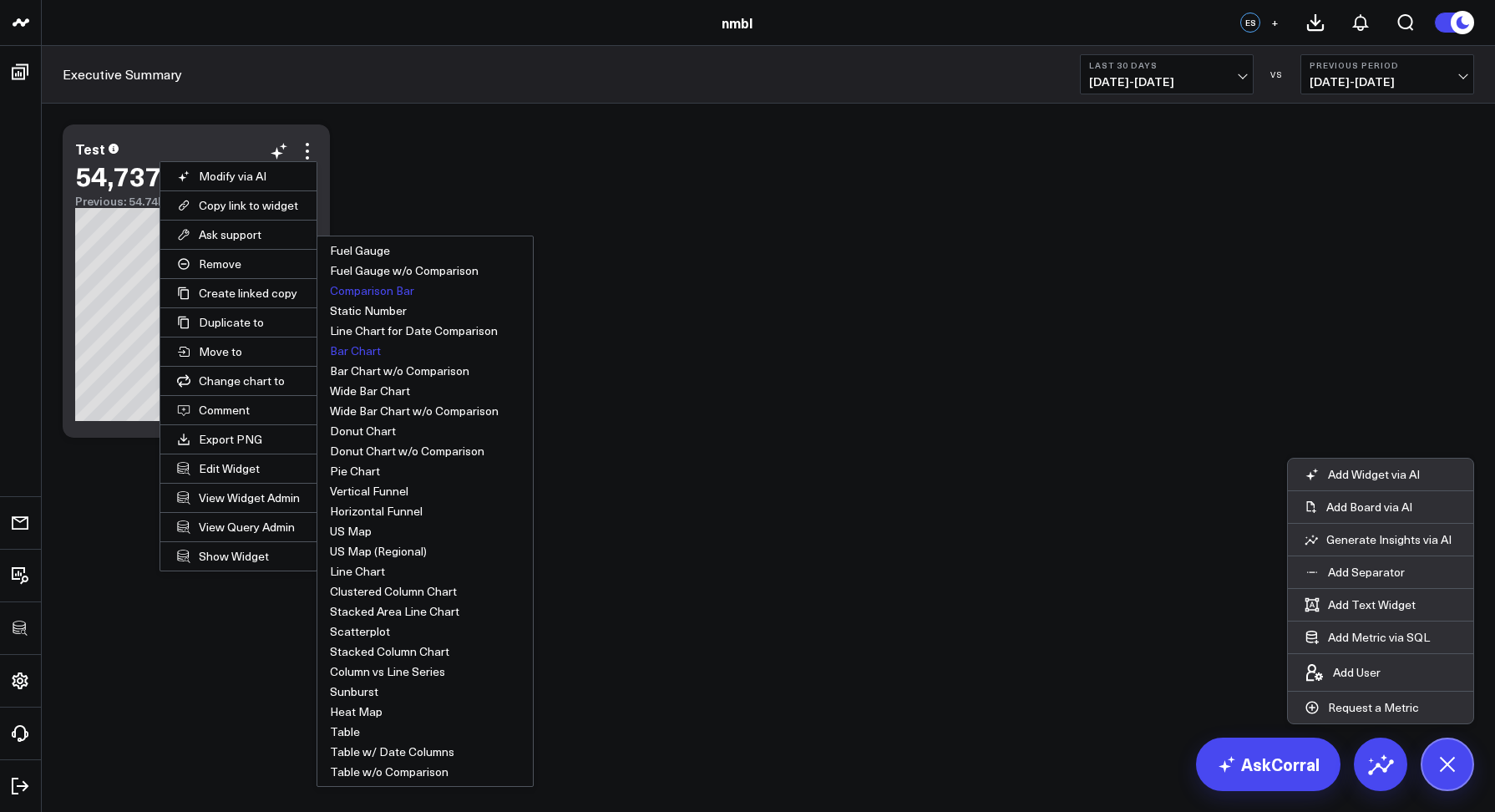
click at [362, 343] on button "Bar Chart" at bounding box center [425, 351] width 216 height 20
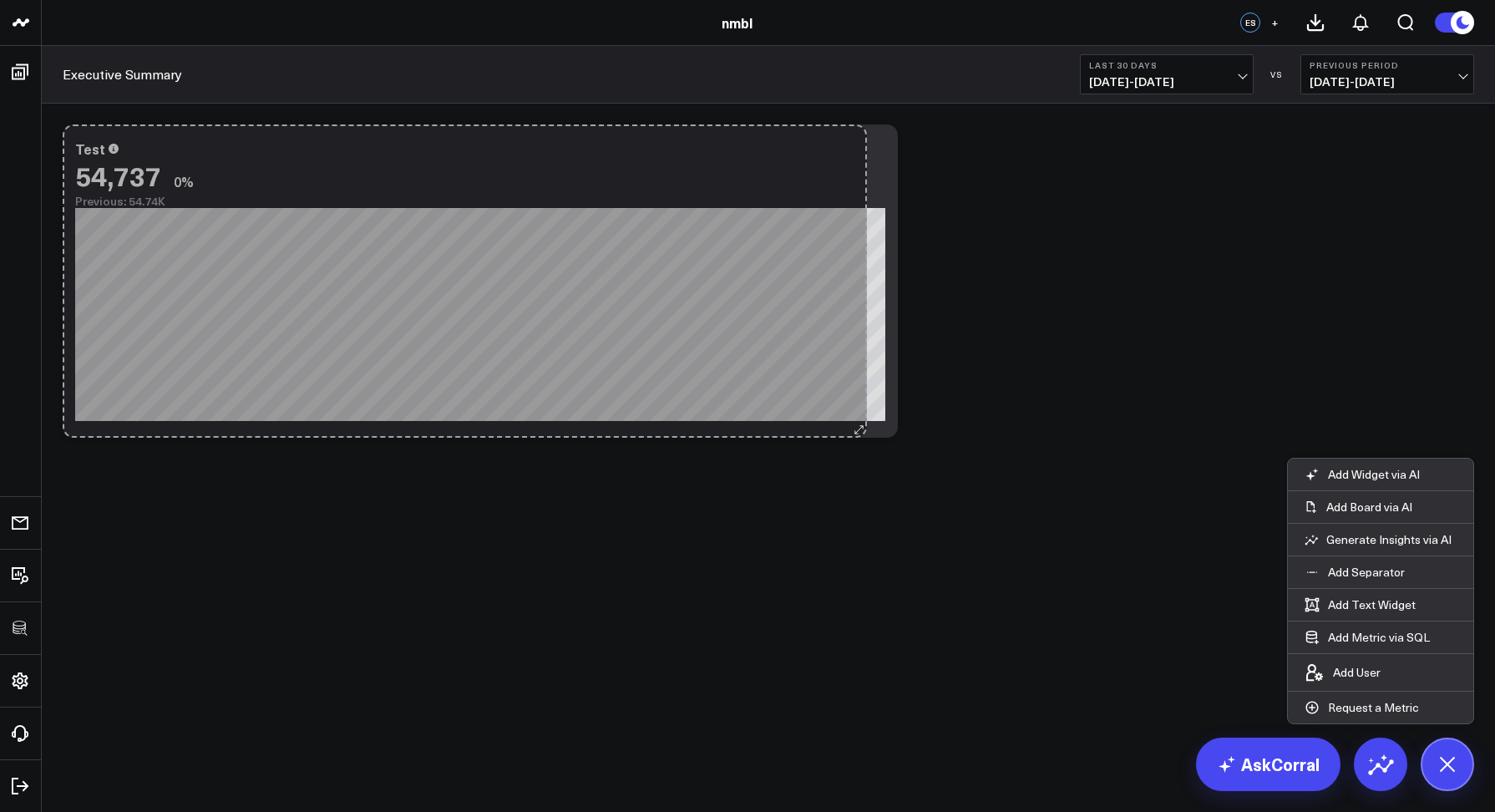
click at [861, 419] on div "Test 54,737 0% Previous: 54.74K “Other” combines smaller or uncategorized data …" at bounding box center [481, 281] width 836 height 313
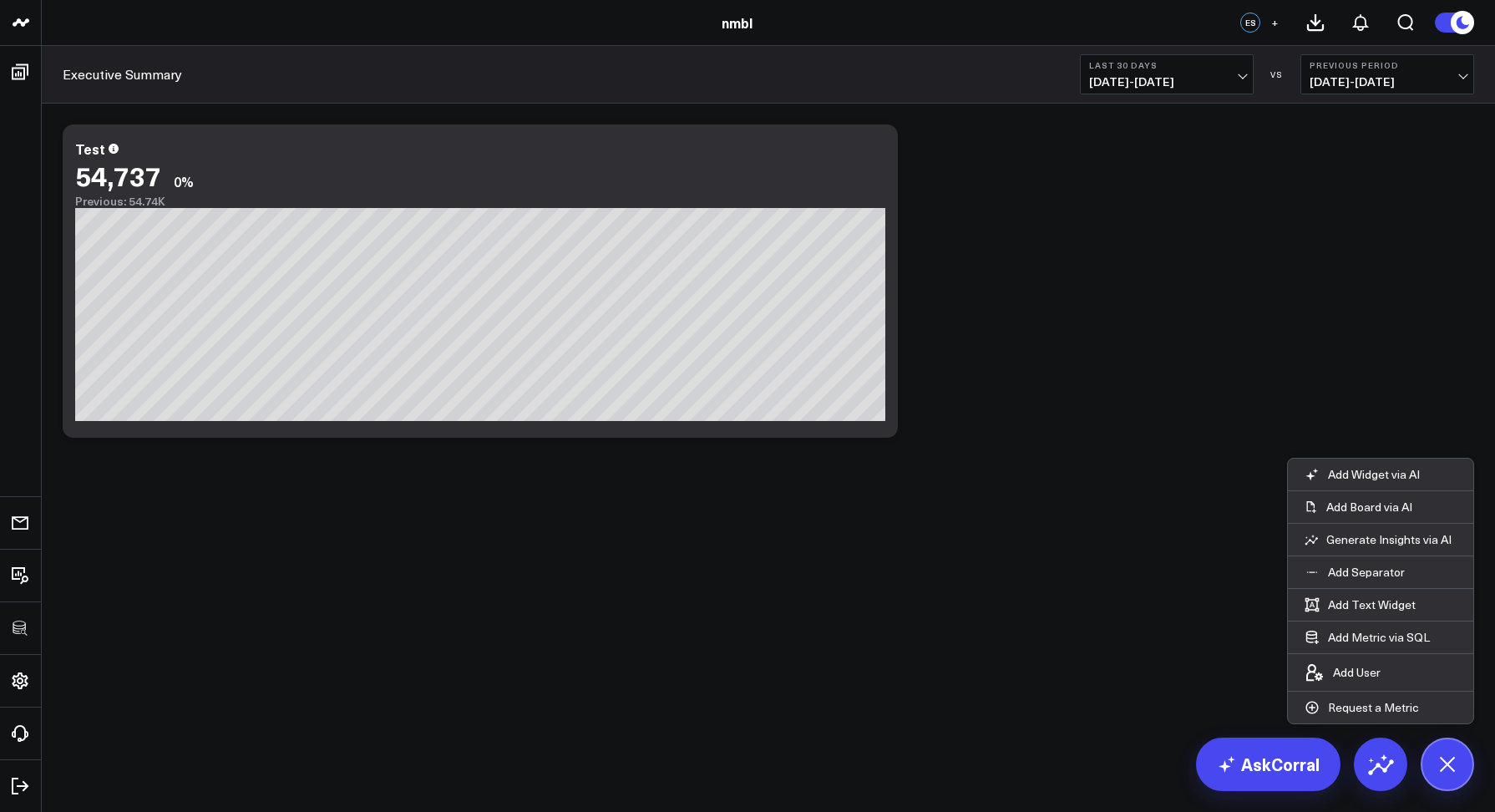
click at [1019, 367] on div "Modify via AI Copy link to widget Ask support Remove Create linked copy Executi…" at bounding box center [768, 281] width 1428 height 330
click at [1272, 767] on link "AskCorral" at bounding box center [1268, 764] width 145 height 53
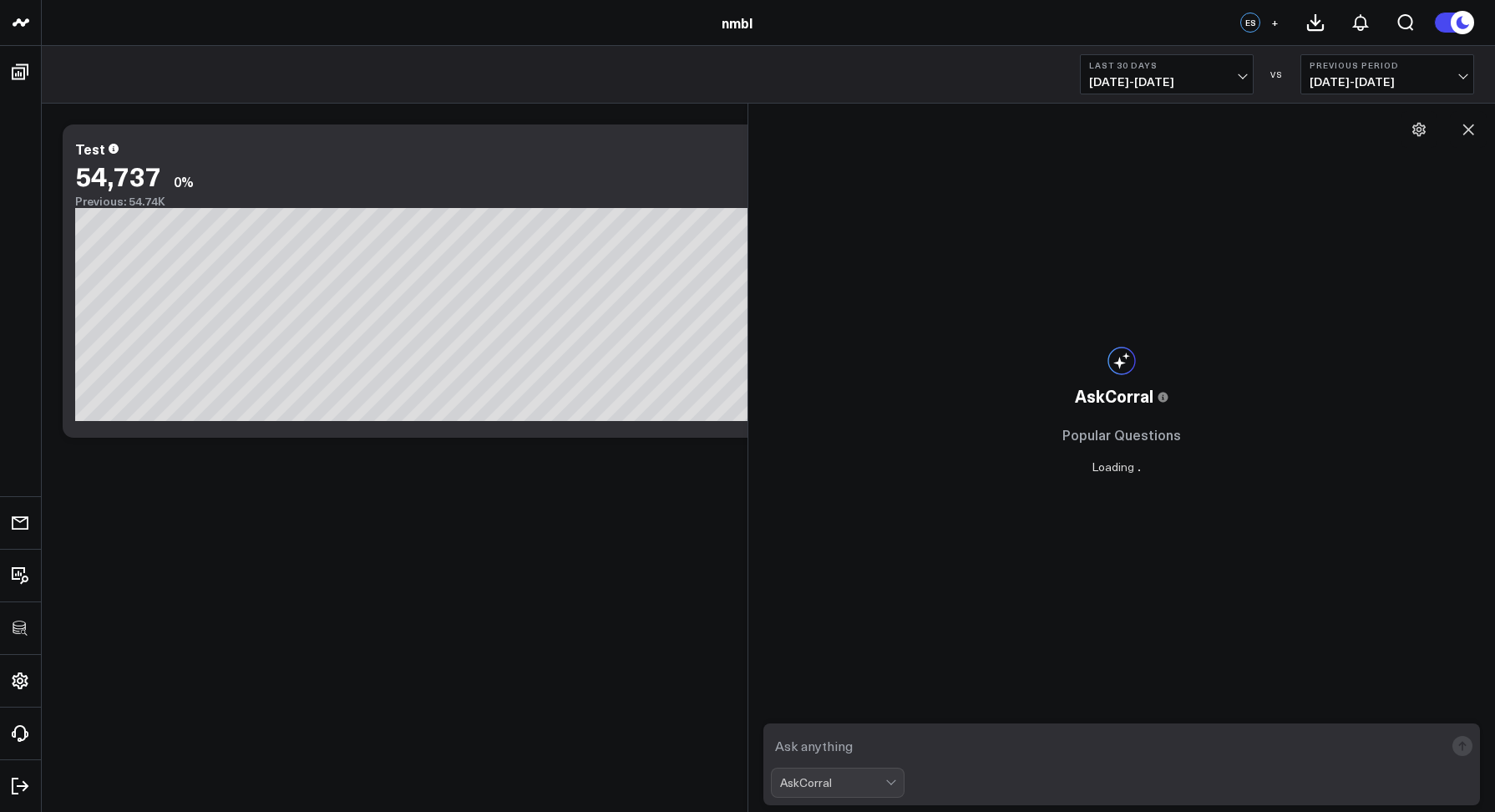
click at [1112, 739] on textarea at bounding box center [1108, 746] width 674 height 30
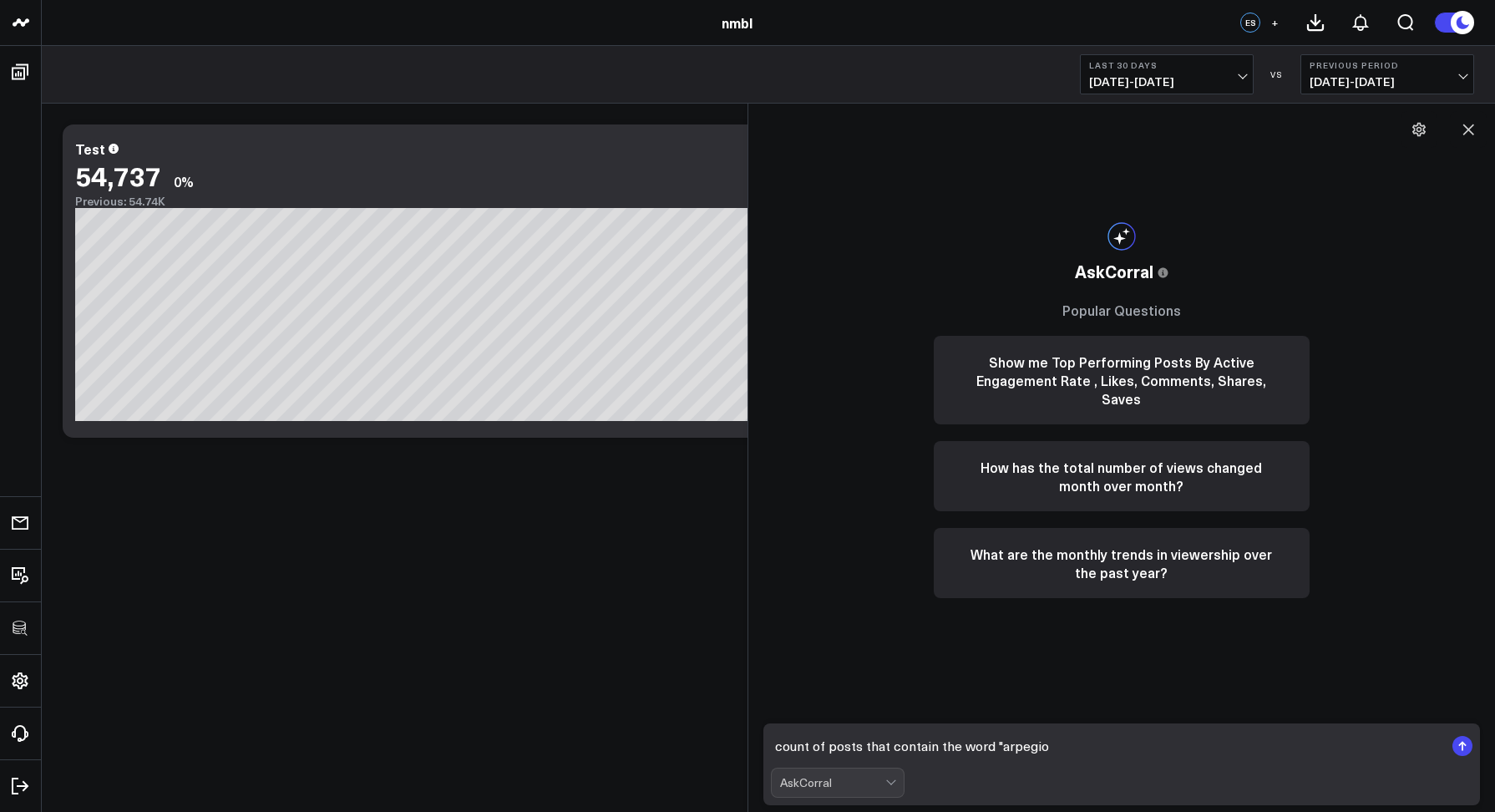
click at [1027, 750] on textarea "count of posts that contain the word "arpegio" at bounding box center [1108, 746] width 674 height 30
click at [1090, 748] on textarea "count of posts that contain the word "arpeggio" at bounding box center [1108, 746] width 674 height 30
type textarea "count of posts that contain the word "arpeggio""
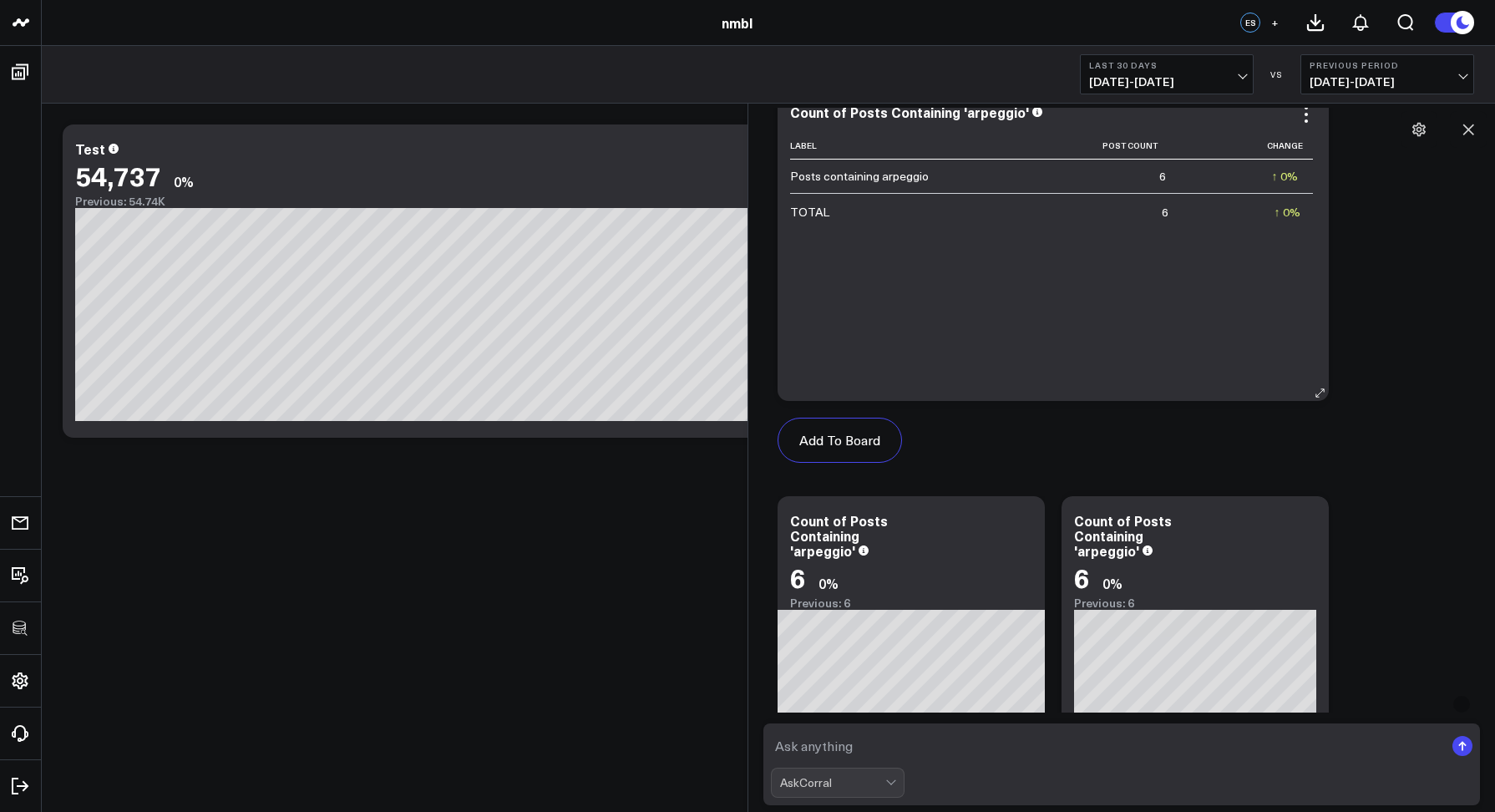
scroll to position [424, 0]
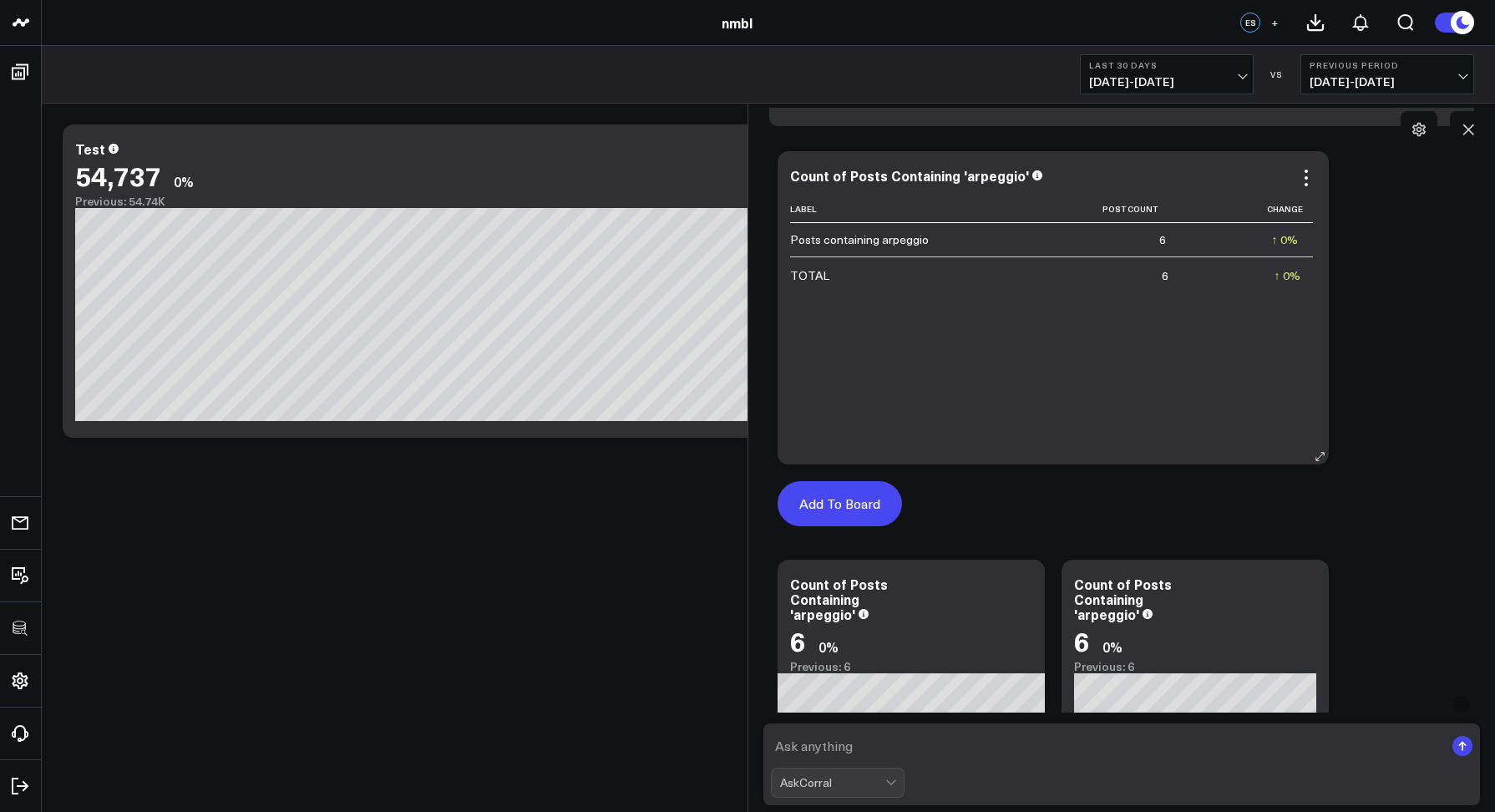
click at [861, 509] on button "Add To Board" at bounding box center [840, 504] width 125 height 45
click at [1458, 136] on button at bounding box center [1468, 129] width 37 height 37
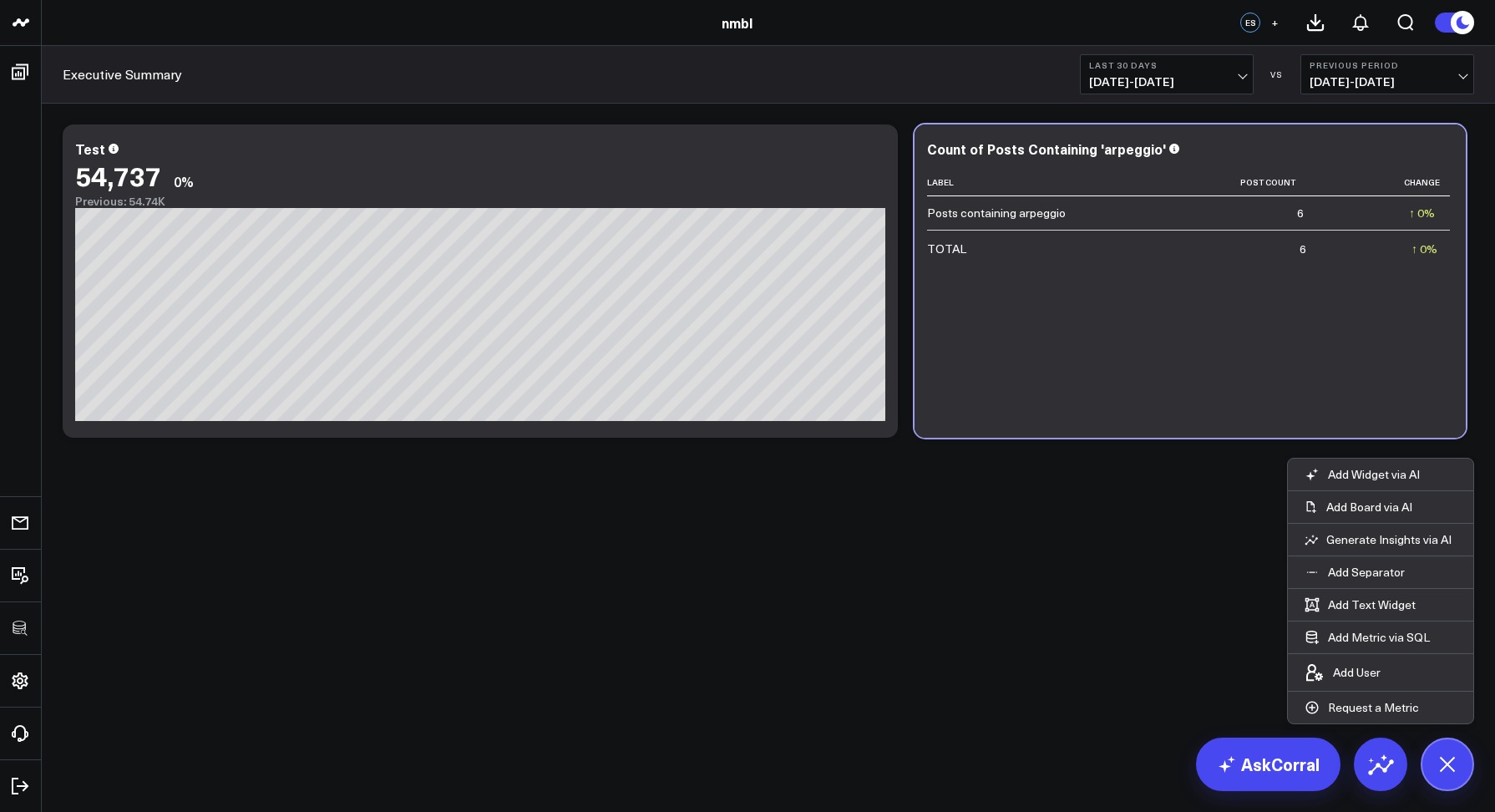
click at [941, 525] on div "Modify via AI Copy link to widget Ask support Remove Create linked copy Executi…" at bounding box center [768, 325] width 1453 height 443
click at [1440, 743] on button at bounding box center [1447, 764] width 53 height 53
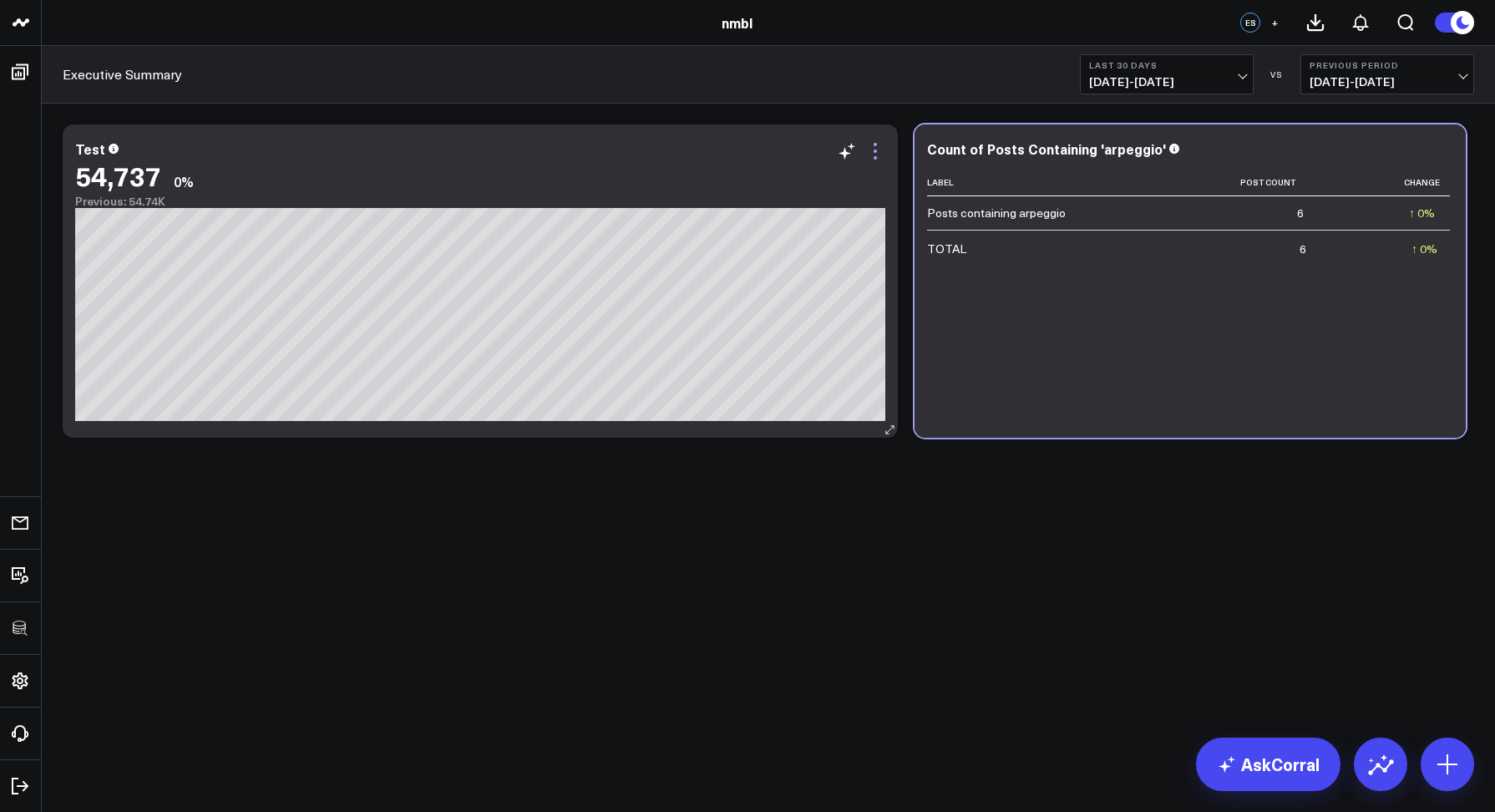
click at [878, 145] on icon at bounding box center [876, 151] width 20 height 20
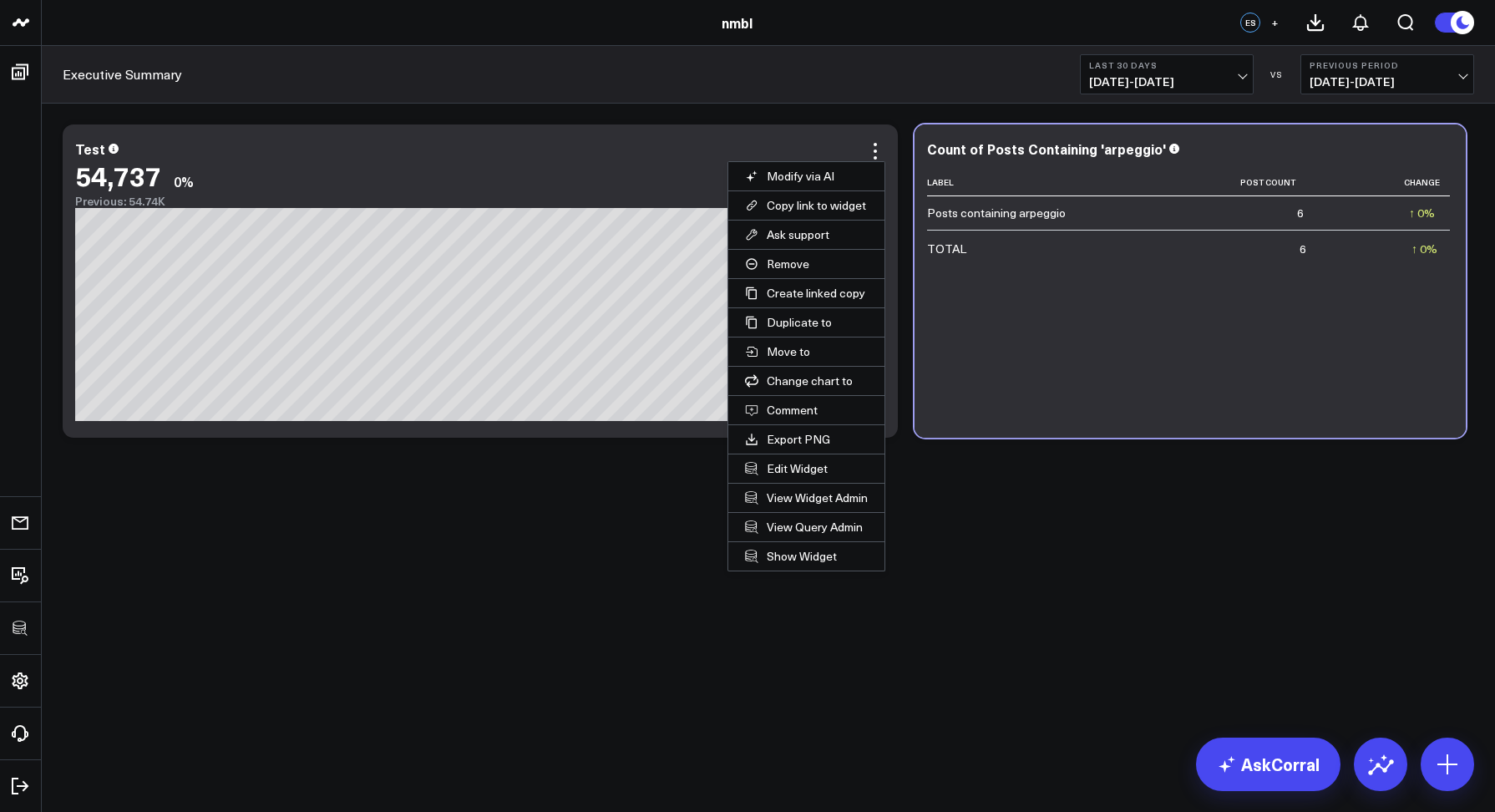
click at [1006, 574] on body "100525 Test 100625-2 3725 Test 829 Studios Accenture Acme Industrial Activant C…" at bounding box center [747, 406] width 1495 height 812
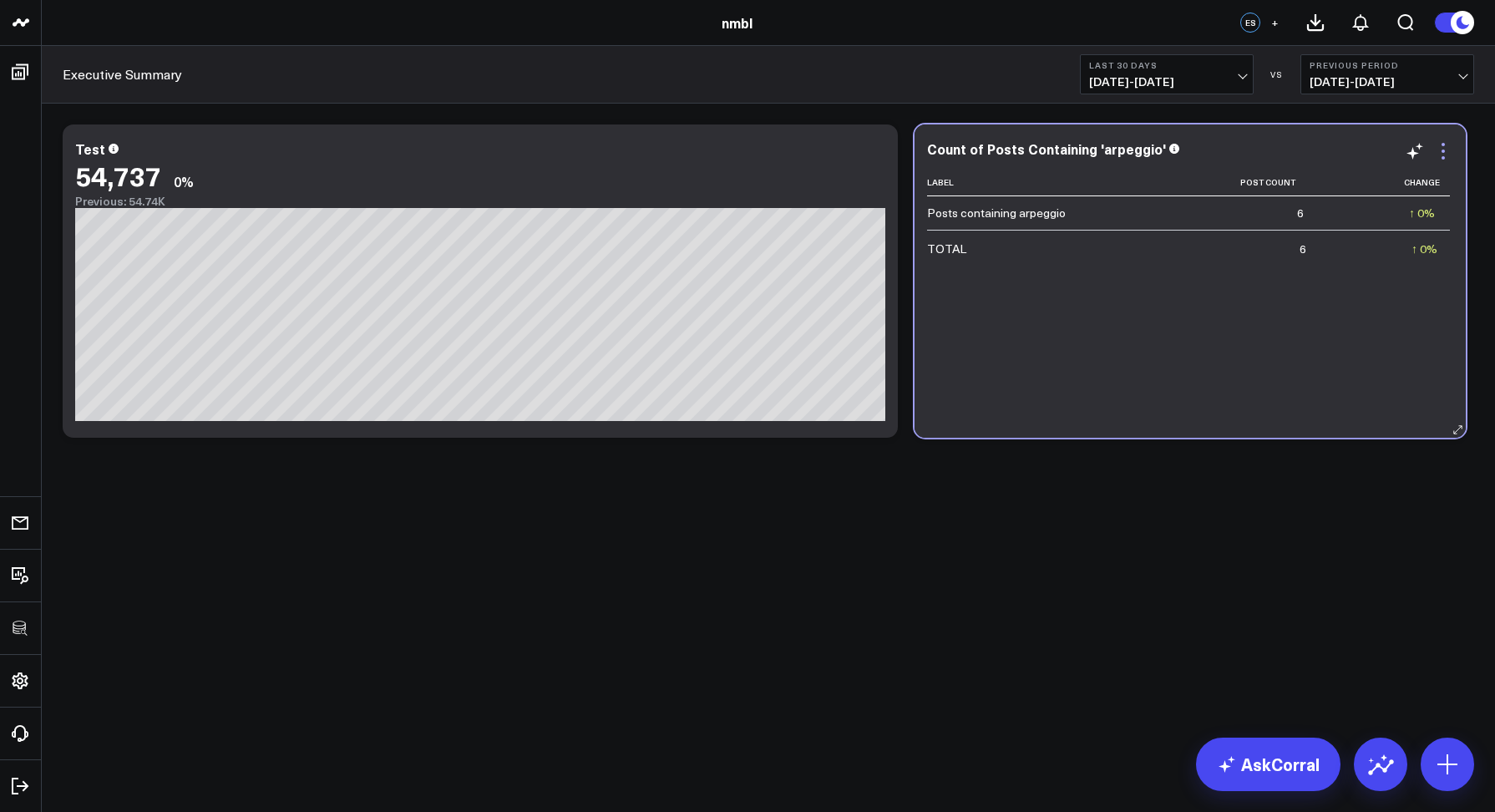
click at [1450, 145] on icon at bounding box center [1443, 151] width 20 height 20
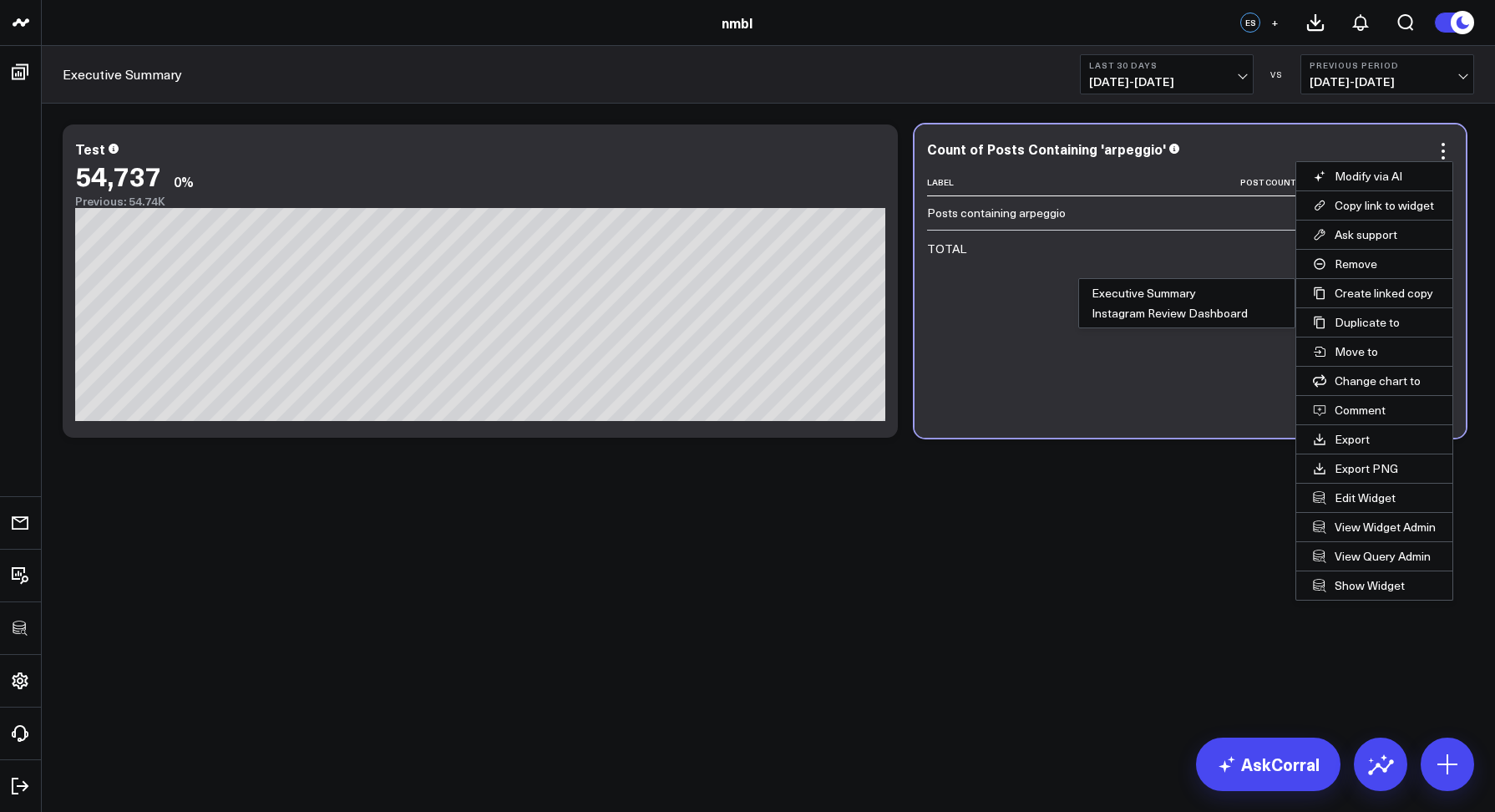
click at [977, 535] on div "Modify via AI Copy link to widget Ask support Remove Create linked copy Executi…" at bounding box center [768, 325] width 1453 height 443
